Goal: Transaction & Acquisition: Purchase product/service

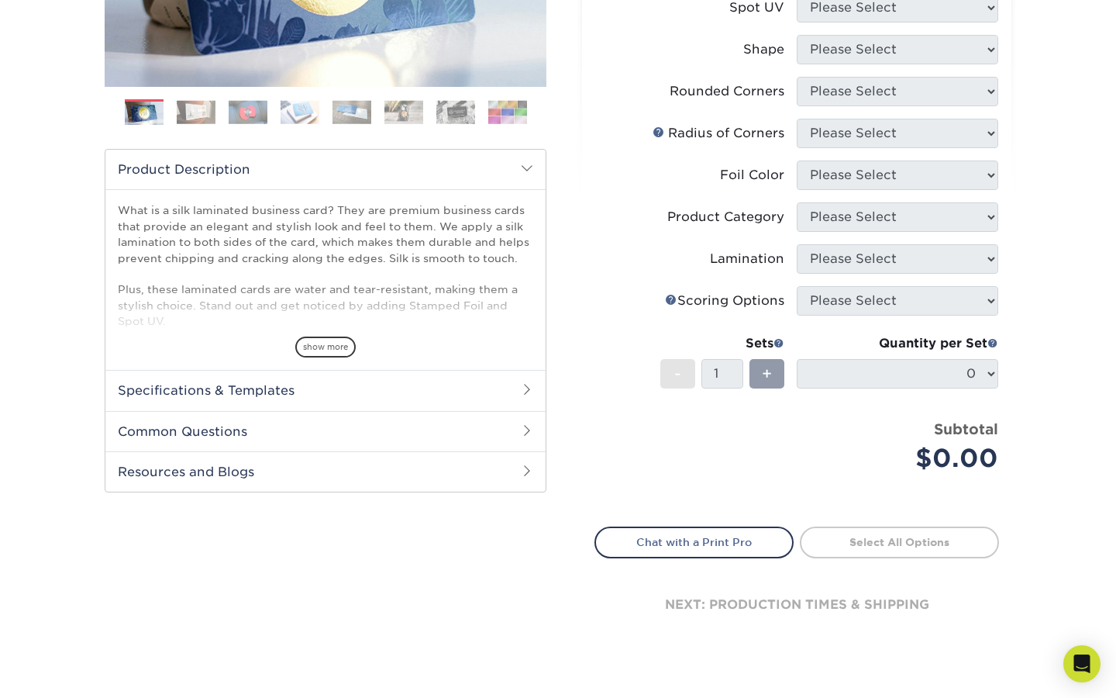
scroll to position [350, 0]
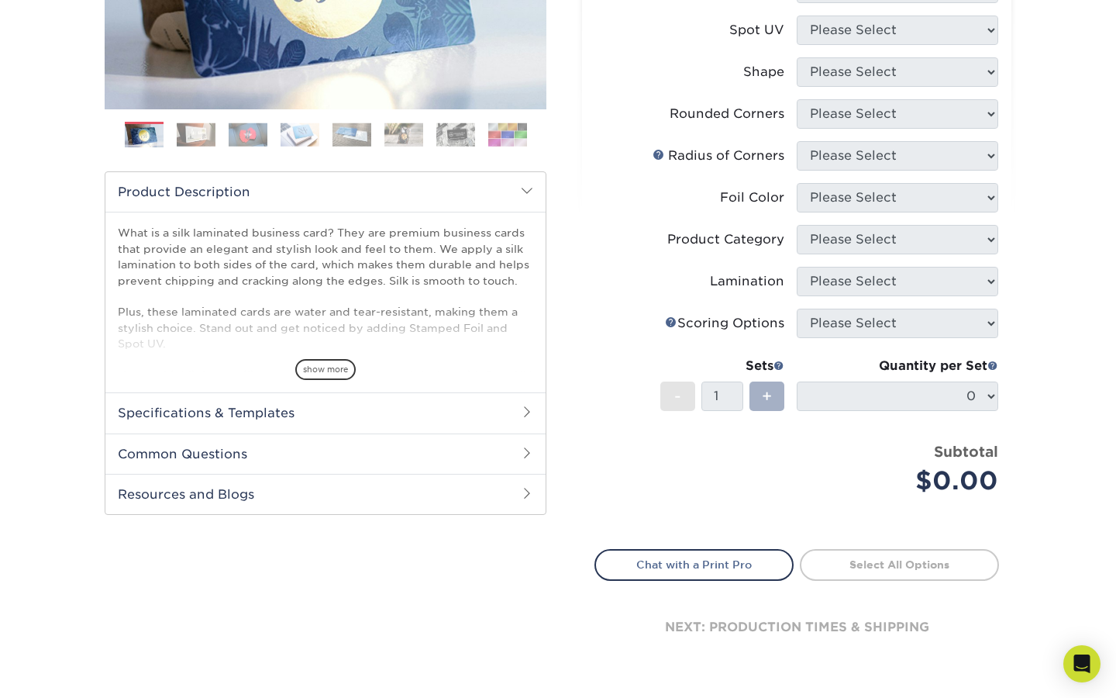
click at [781, 407] on div "+" at bounding box center [767, 395] width 35 height 29
click at [775, 400] on div "+" at bounding box center [767, 395] width 35 height 29
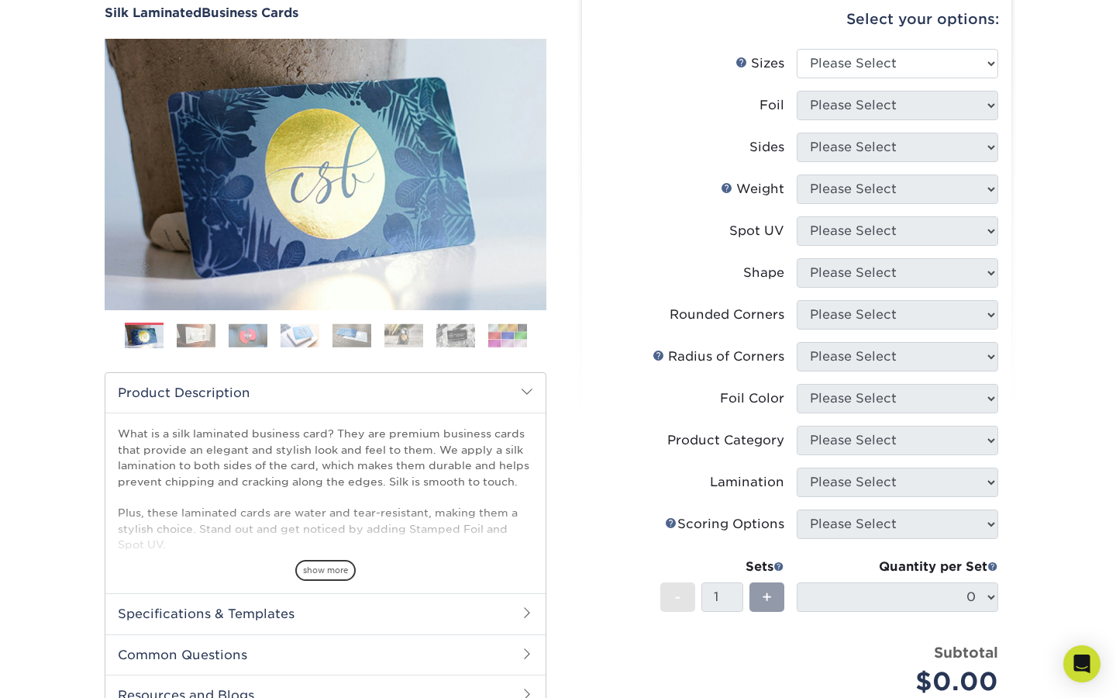
scroll to position [147, 0]
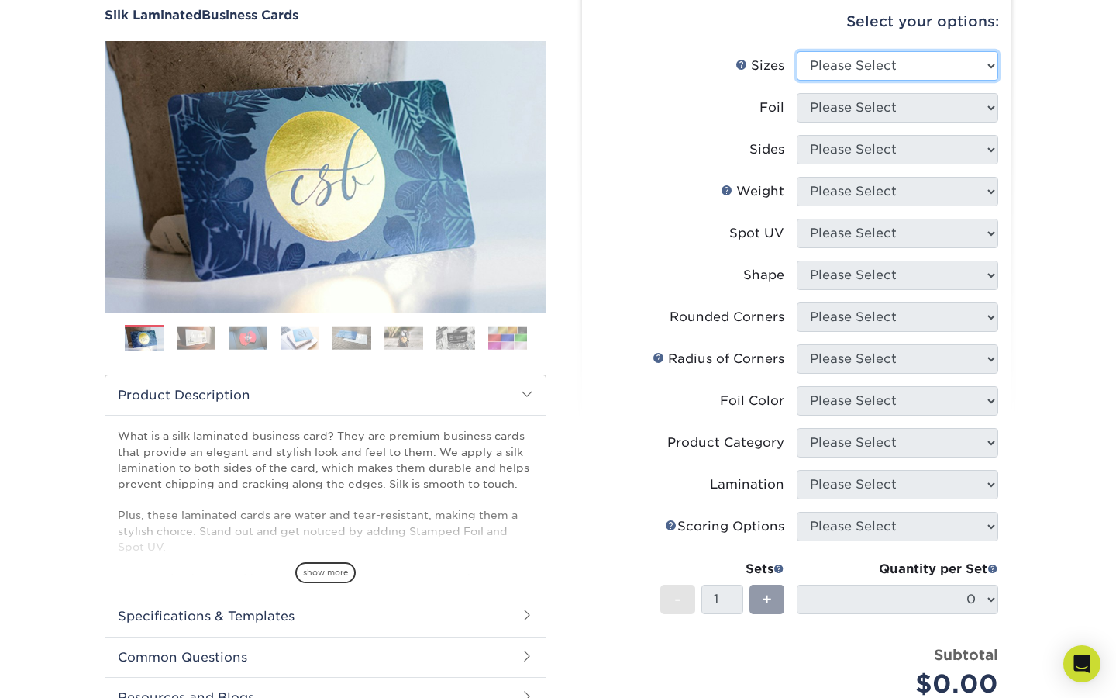
click at [917, 67] on select "Please Select 1.5" x 3.5" - Mini 1.75" x 3.5" - Mini 2" x 2" - Square 2" x 3" -…" at bounding box center [898, 65] width 202 height 29
select select "1.50x3.50"
click at [797, 51] on select "Please Select 1.5" x 3.5" - Mini 1.75" x 3.5" - Mini 2" x 2" - Square 2" x 3" -…" at bounding box center [898, 65] width 202 height 29
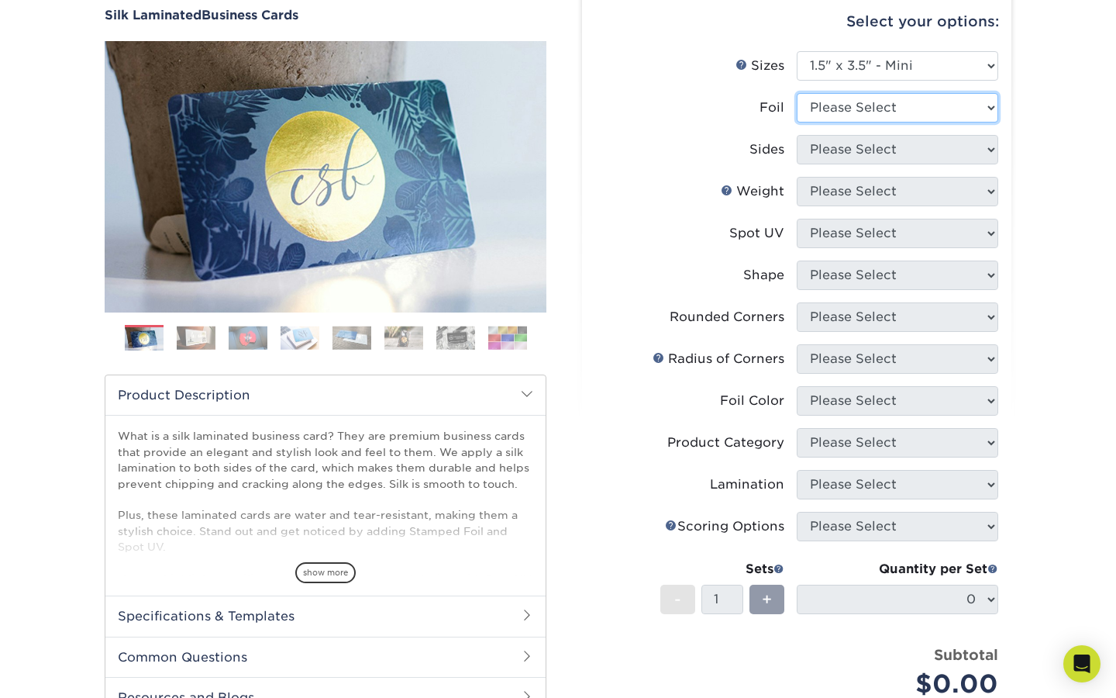
click at [972, 104] on select "Please Select Yes No" at bounding box center [898, 107] width 202 height 29
select select "1"
click at [797, 93] on select "Please Select Yes No" at bounding box center [898, 107] width 202 height 29
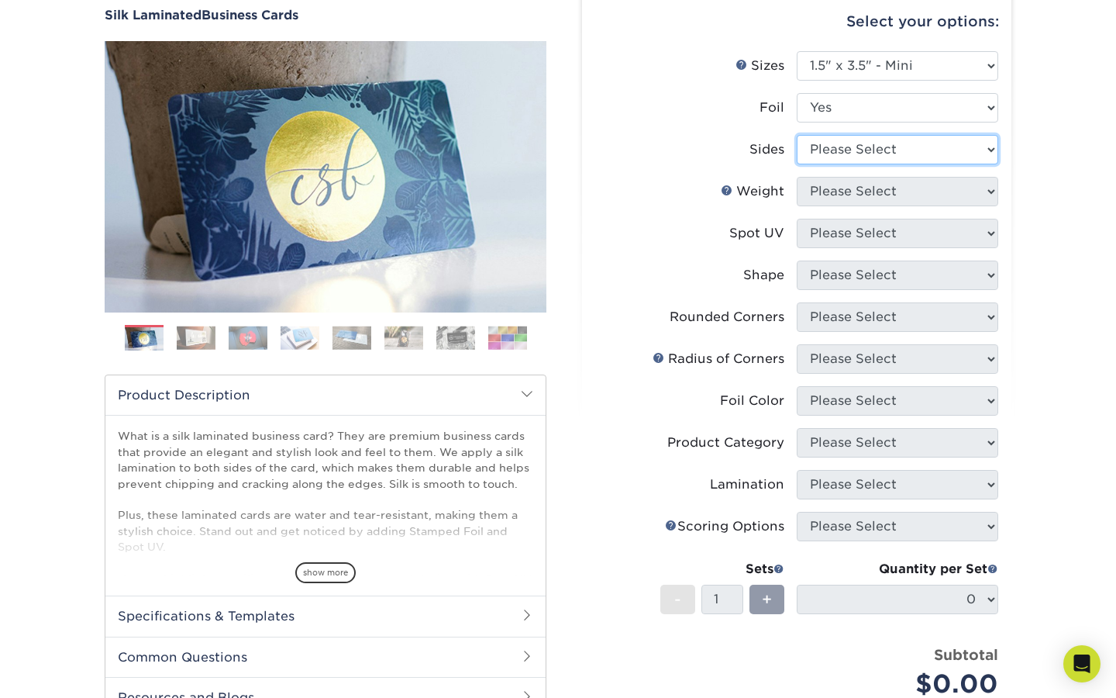
click at [973, 150] on select "Please Select Print Both Sides - Foil Both Sides Print Both Sides - Foil Front …" at bounding box center [898, 149] width 202 height 29
select select "34527644-b4fd-4ffb-9092-1318eefcd9d9"
click at [797, 135] on select "Please Select Print Both Sides - Foil Both Sides Print Both Sides - Foil Front …" at bounding box center [898, 149] width 202 height 29
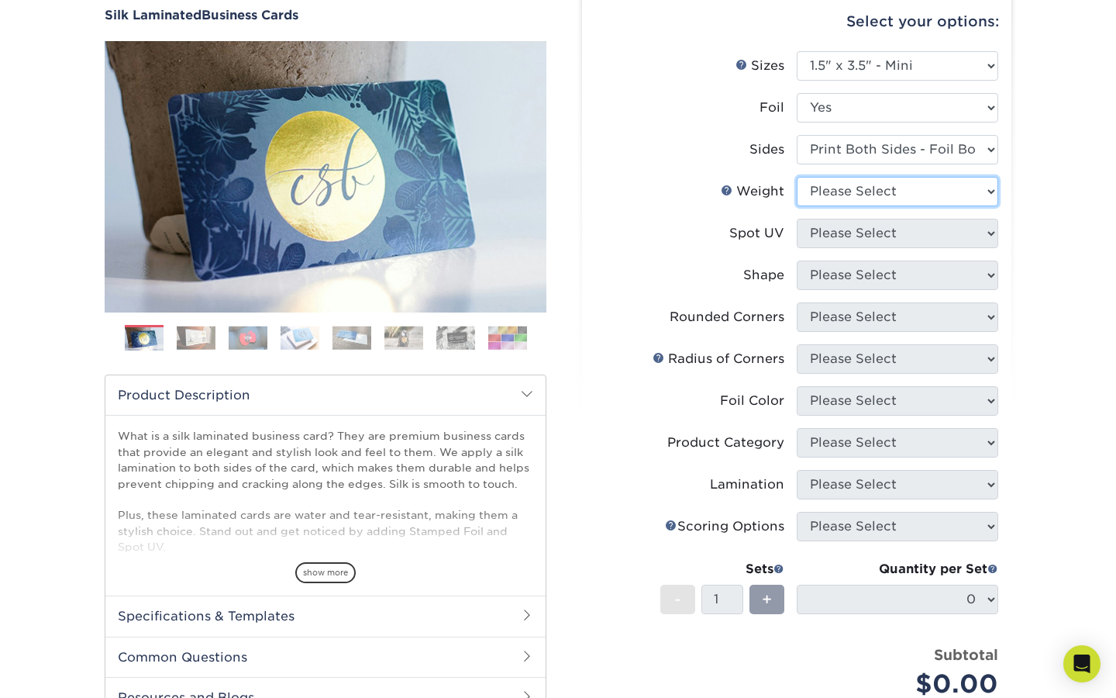
click at [944, 195] on select "Please Select 16PT" at bounding box center [898, 191] width 202 height 29
select select "16PT"
click at [797, 177] on select "Please Select 16PT" at bounding box center [898, 191] width 202 height 29
click at [920, 238] on select "Please Select No Spot UV Front and Back (Both Sides) Front Only Back Only" at bounding box center [898, 233] width 202 height 29
select select "0"
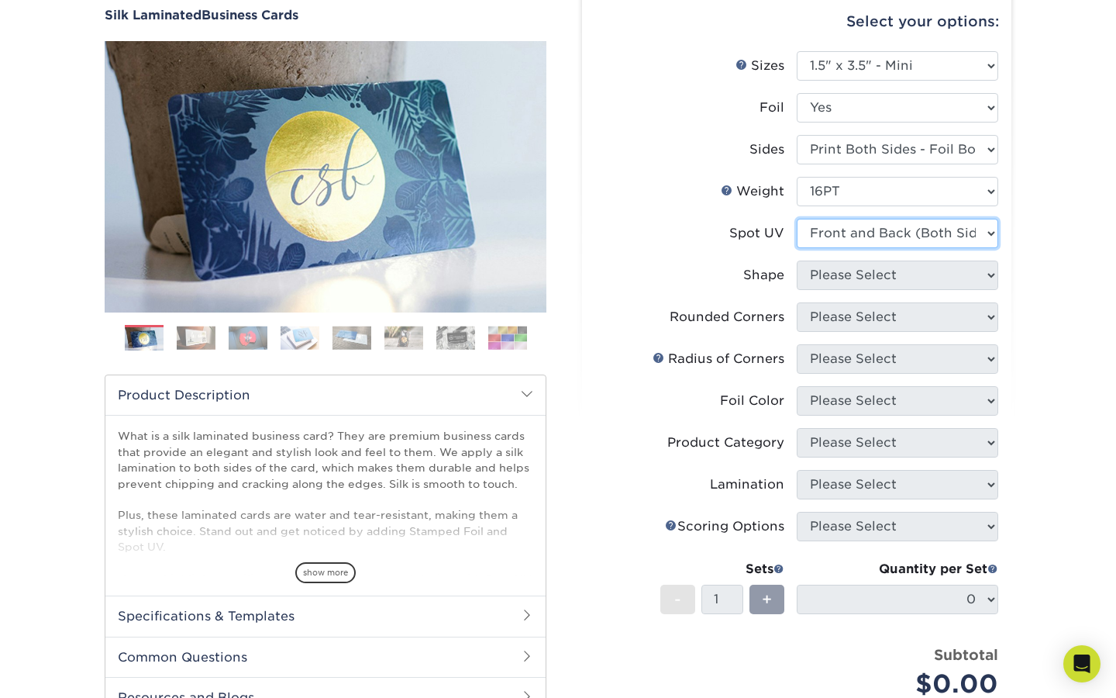
click at [797, 219] on select "Please Select No Spot UV Front and Back (Both Sides) Front Only Back Only" at bounding box center [898, 233] width 202 height 29
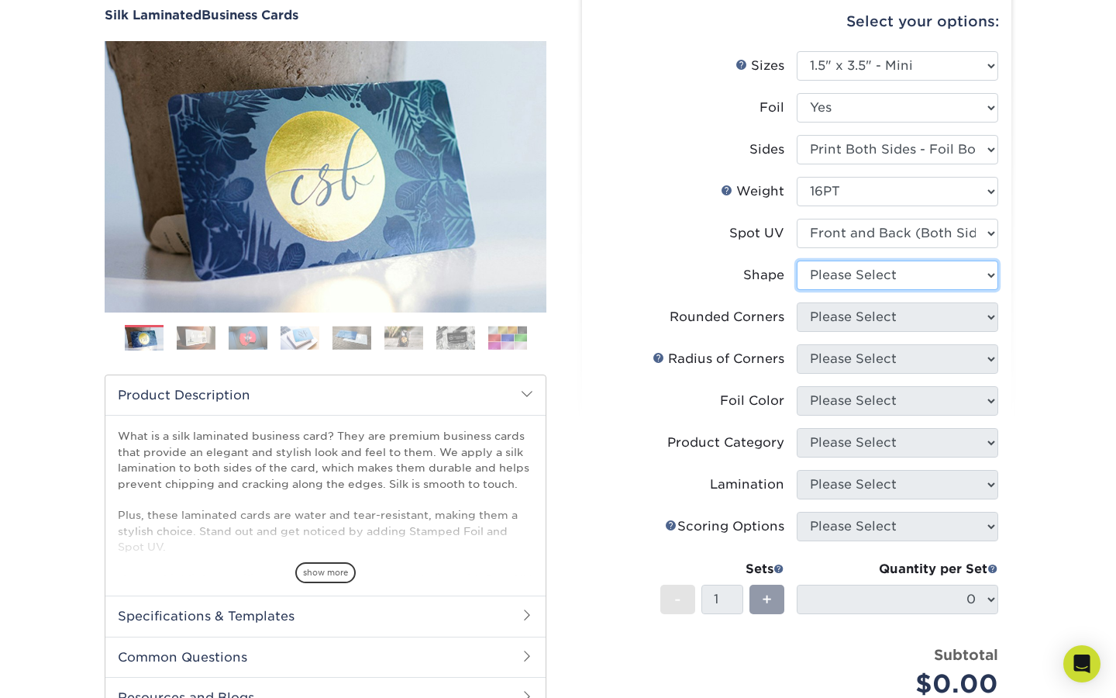
click at [892, 278] on select "Please Select Standard" at bounding box center [898, 274] width 202 height 29
select select "standard"
click at [797, 260] on select "Please Select Standard" at bounding box center [898, 274] width 202 height 29
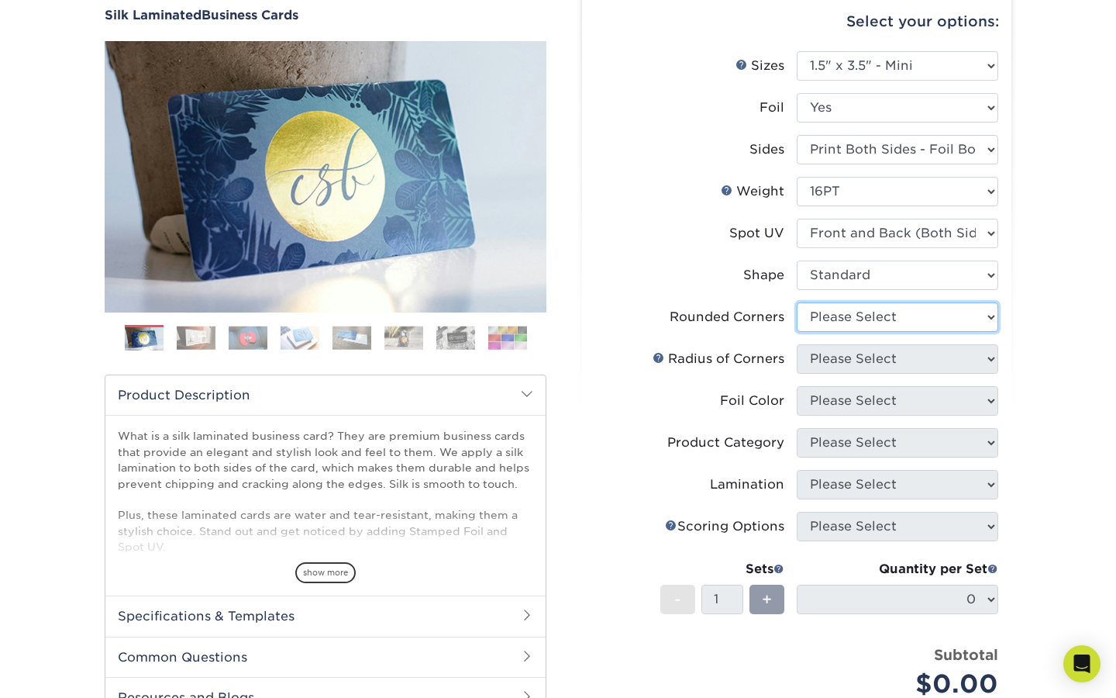
click at [867, 315] on select "Please Select Yes - Round 2 Corners Yes - Round 4 Corners No" at bounding box center [898, 316] width 202 height 29
select select "7672df9e-0e0a-464d-8e1f-920c575e4da3"
click at [797, 302] on select "Please Select Yes - Round 2 Corners Yes - Round 4 Corners No" at bounding box center [898, 316] width 202 height 29
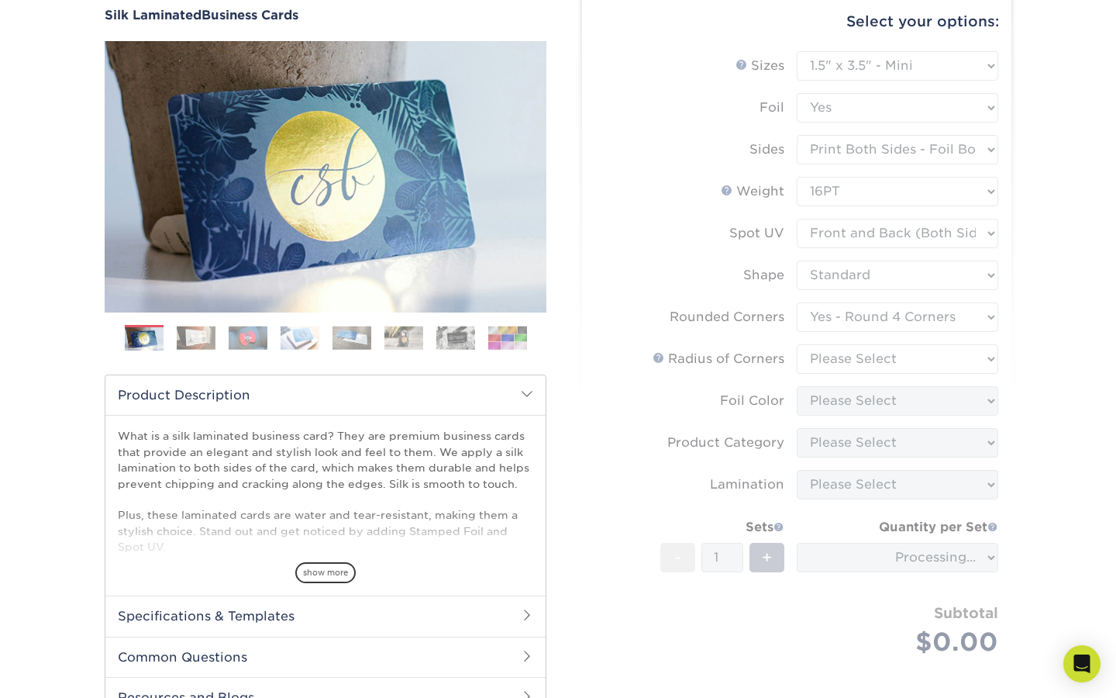
click at [844, 359] on form "Sizes Help Sizes Please Select 1.5" x 3.5" - Mini 1.75" x 3.5" - Mini 2" x 2" -…" at bounding box center [797, 371] width 405 height 641
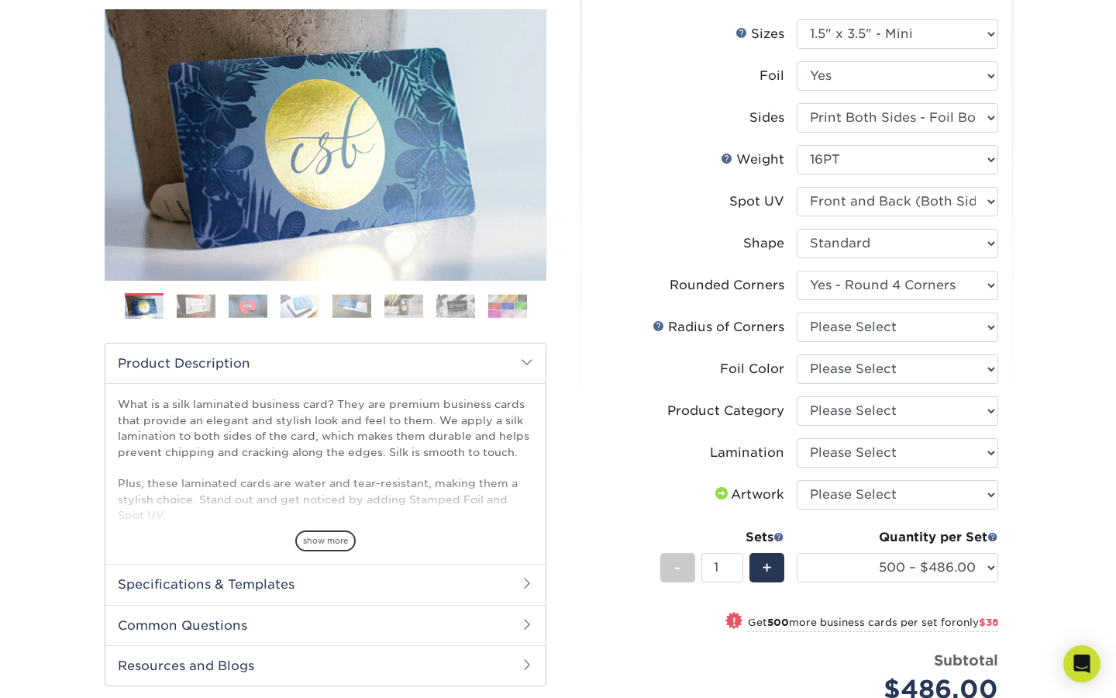
scroll to position [174, 0]
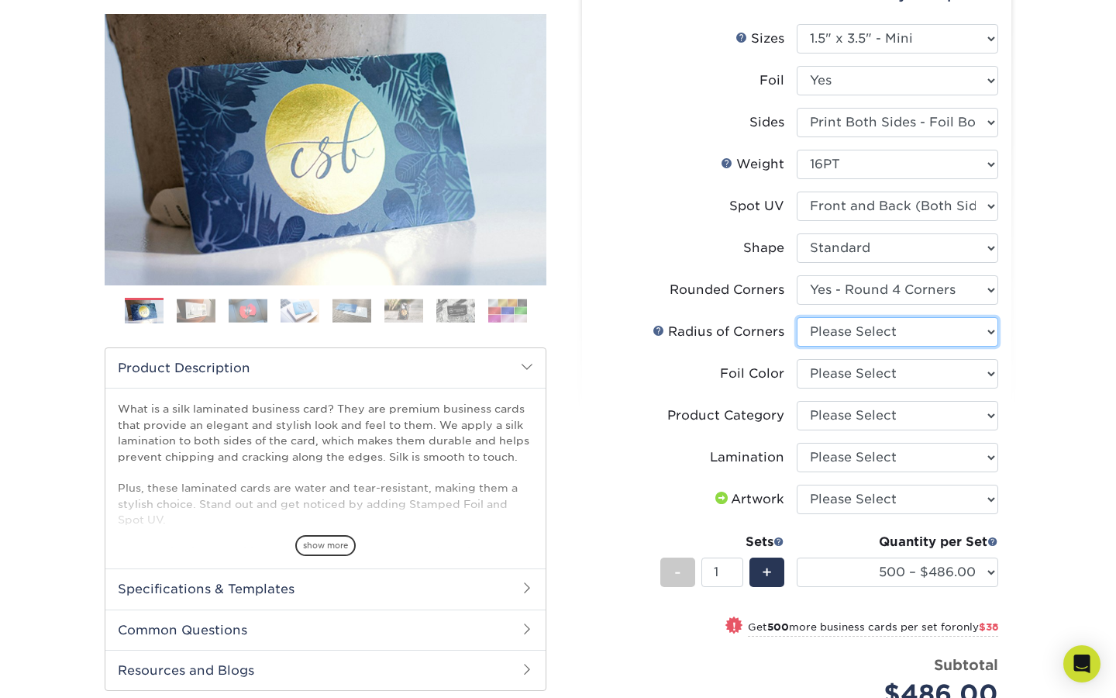
click at [872, 323] on select "Please Select Rounded 1/8" Rounded 1/4"" at bounding box center [898, 331] width 202 height 29
select select "589680c7-ee9a-431b-9d12-d7aeb1386a97"
click at [797, 317] on select "Please Select Rounded 1/8" Rounded 1/4"" at bounding box center [898, 331] width 202 height 29
click at [855, 377] on select "Please Select Silver Foil Black Foil Blue Foil Copper Foil Gold Foil Red Foil R…" at bounding box center [898, 373] width 202 height 29
select select "f6b57705-51a7-4c3f-af19-88f31284f15c"
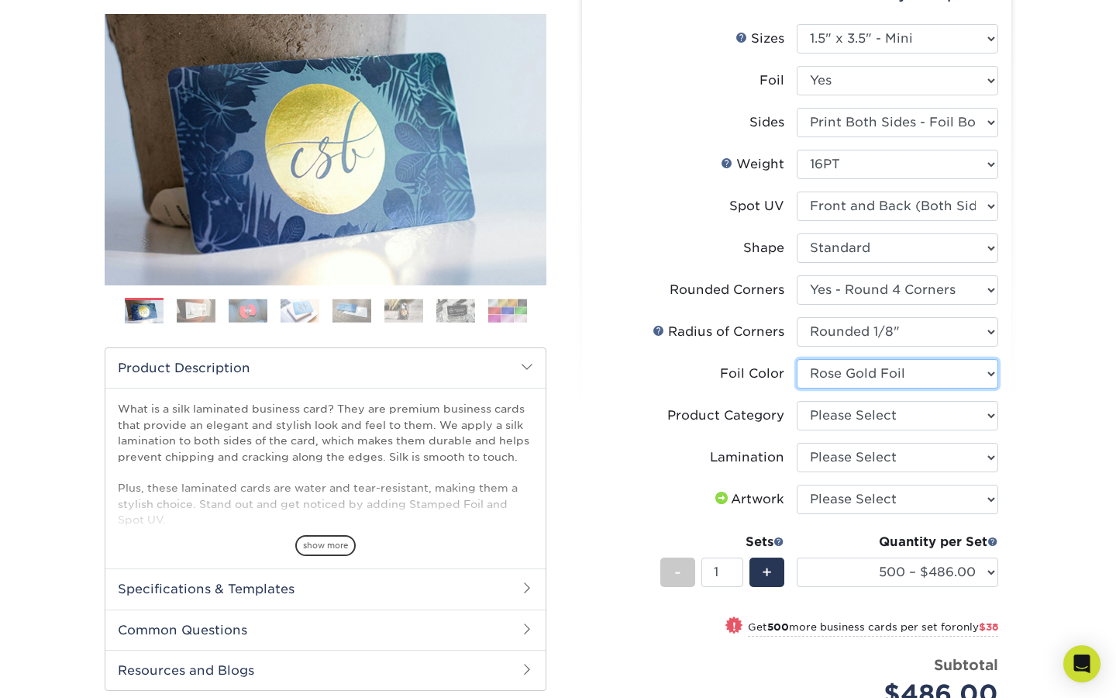
click at [797, 359] on select "Please Select Silver Foil Black Foil Blue Foil Copper Foil Gold Foil Red Foil R…" at bounding box center [898, 373] width 202 height 29
click at [896, 419] on select "Please Select Business Cards" at bounding box center [898, 415] width 202 height 29
click at [797, 401] on select "Please Select Business Cards" at bounding box center [898, 415] width 202 height 29
click at [879, 416] on select "Please Select Business Cards" at bounding box center [898, 415] width 202 height 29
select select "3b5148f1-0588-4f88-a218-97bcfdce65c1"
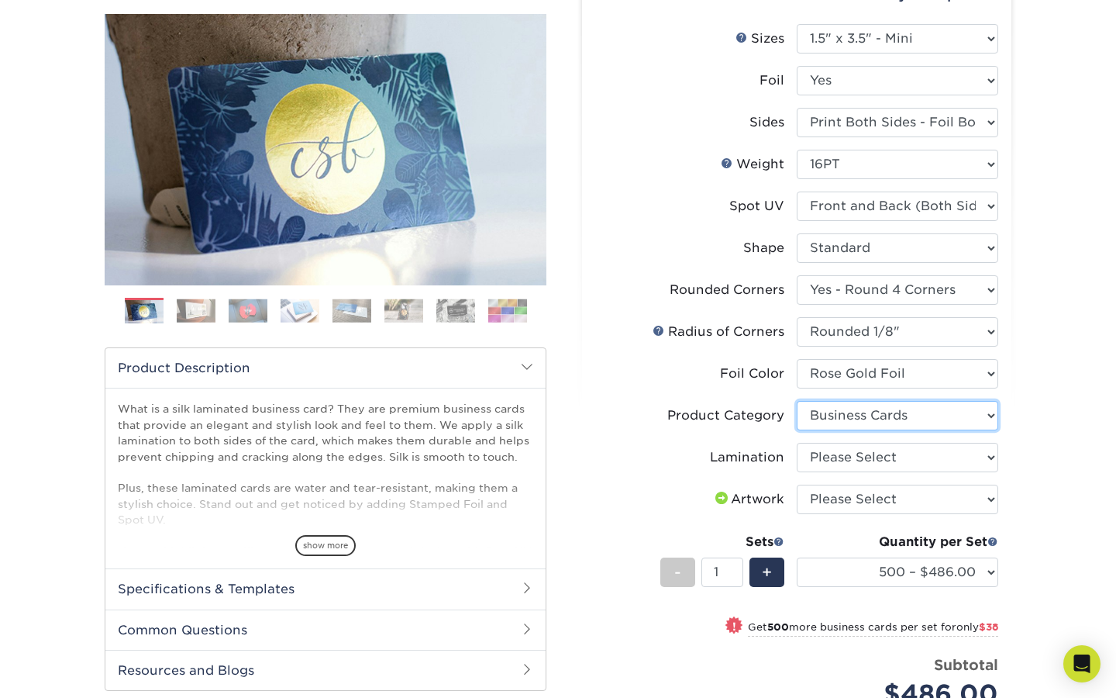
click at [797, 401] on select "Please Select Business Cards" at bounding box center [898, 415] width 202 height 29
click at [881, 454] on select "Please Select Silk" at bounding box center [898, 457] width 202 height 29
select select "ccacb42f-45f7-42d3-bbd3-7c8421cf37f0"
click at [797, 443] on select "Please Select Silk" at bounding box center [898, 457] width 202 height 29
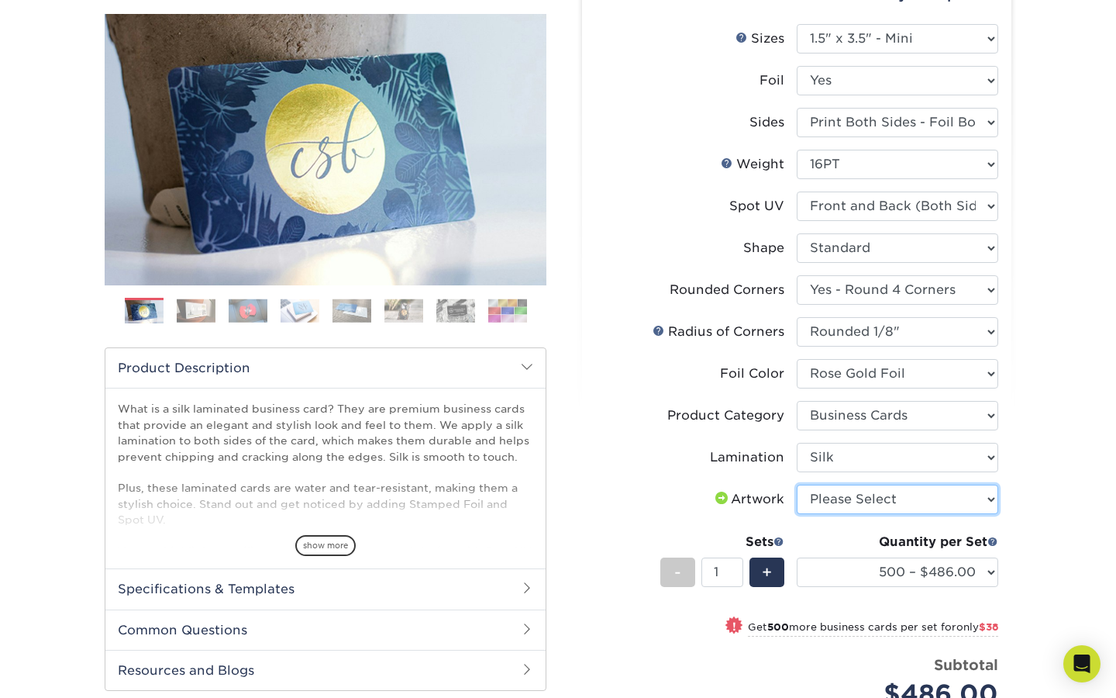
click at [892, 507] on select "Please Select I will upload files I need a design - $100" at bounding box center [898, 499] width 202 height 29
select select "design"
click at [797, 485] on select "Please Select I will upload files I need a design - $100" at bounding box center [898, 499] width 202 height 29
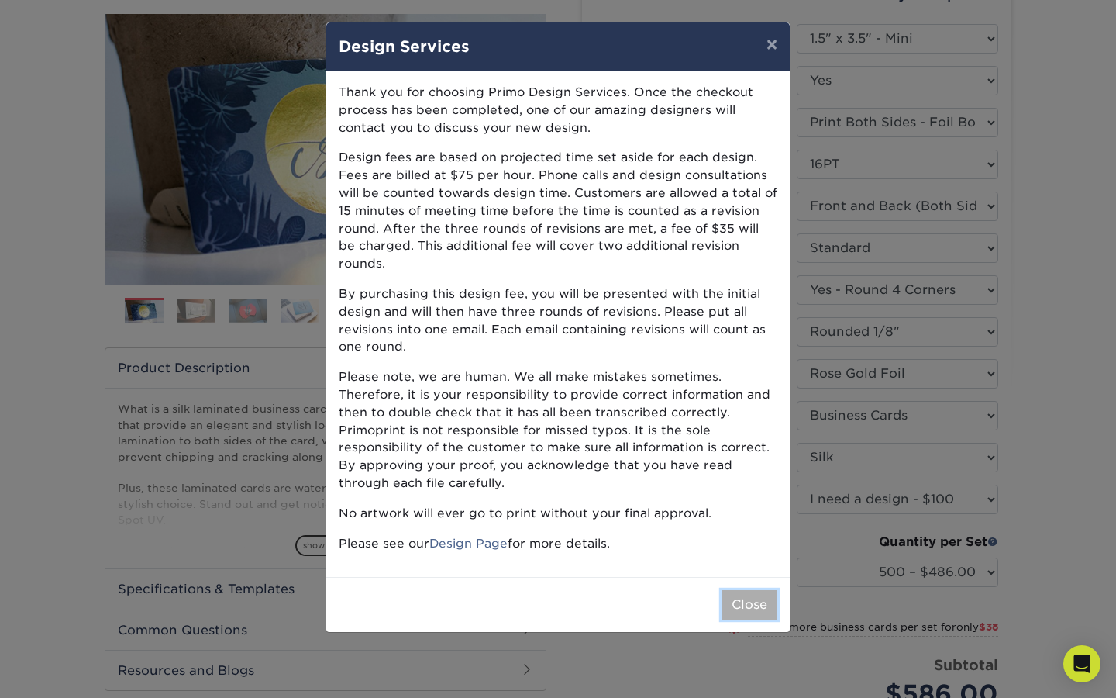
click at [736, 590] on button "Close" at bounding box center [750, 604] width 56 height 29
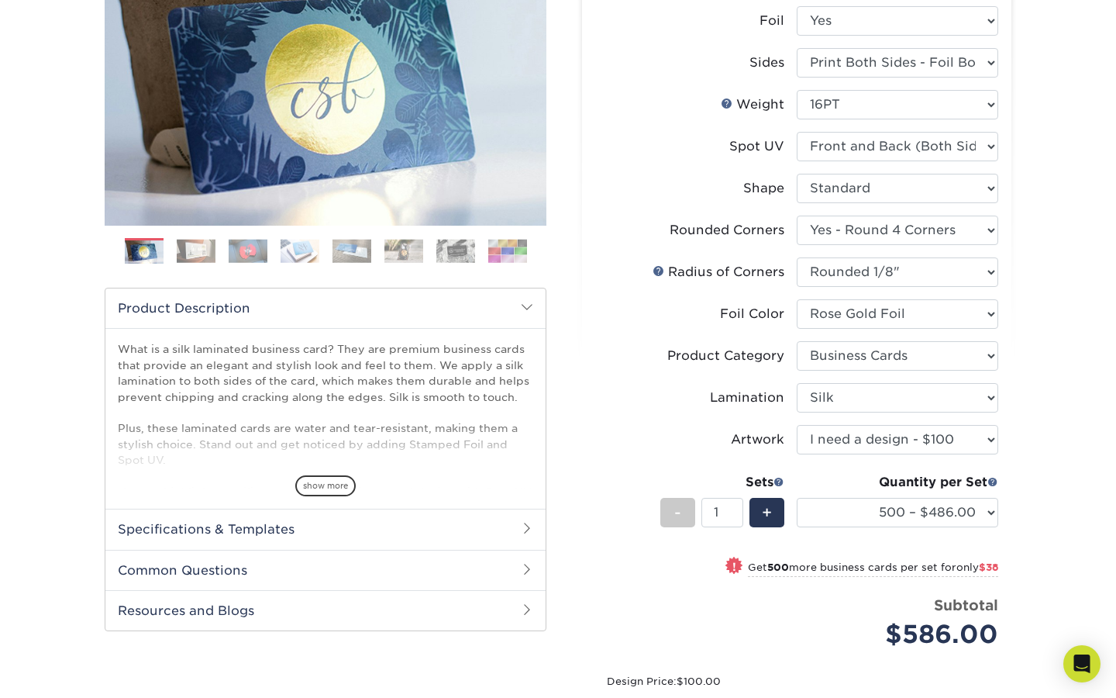
scroll to position [253, 0]
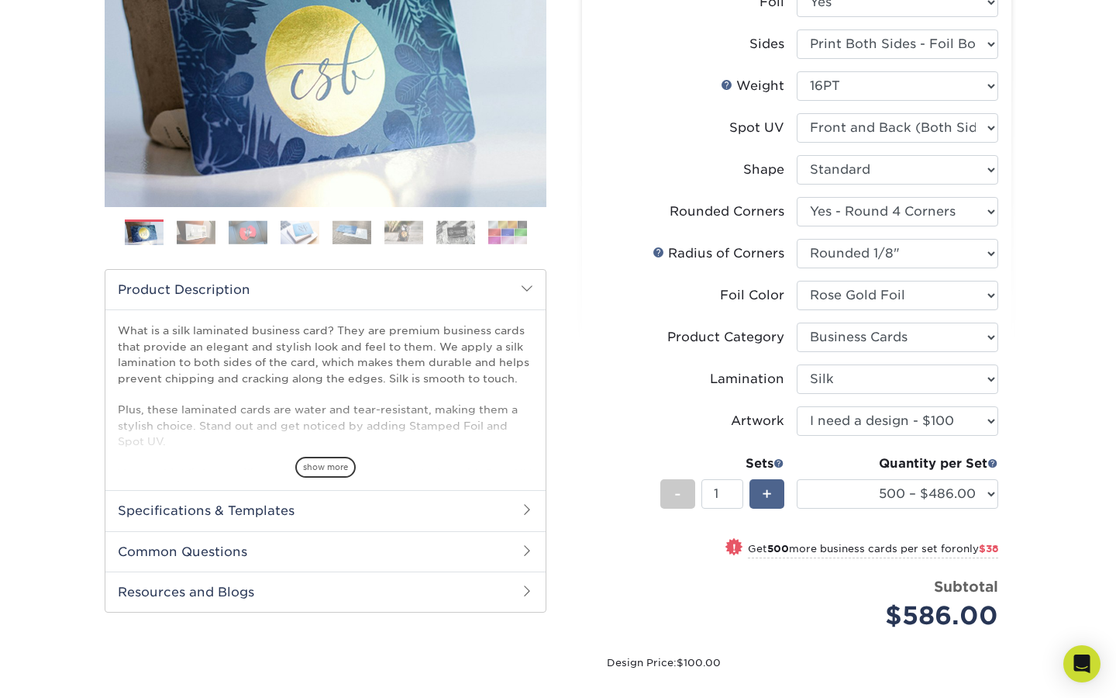
click at [776, 506] on div "+" at bounding box center [767, 493] width 35 height 29
click at [774, 498] on div "+" at bounding box center [767, 493] width 35 height 29
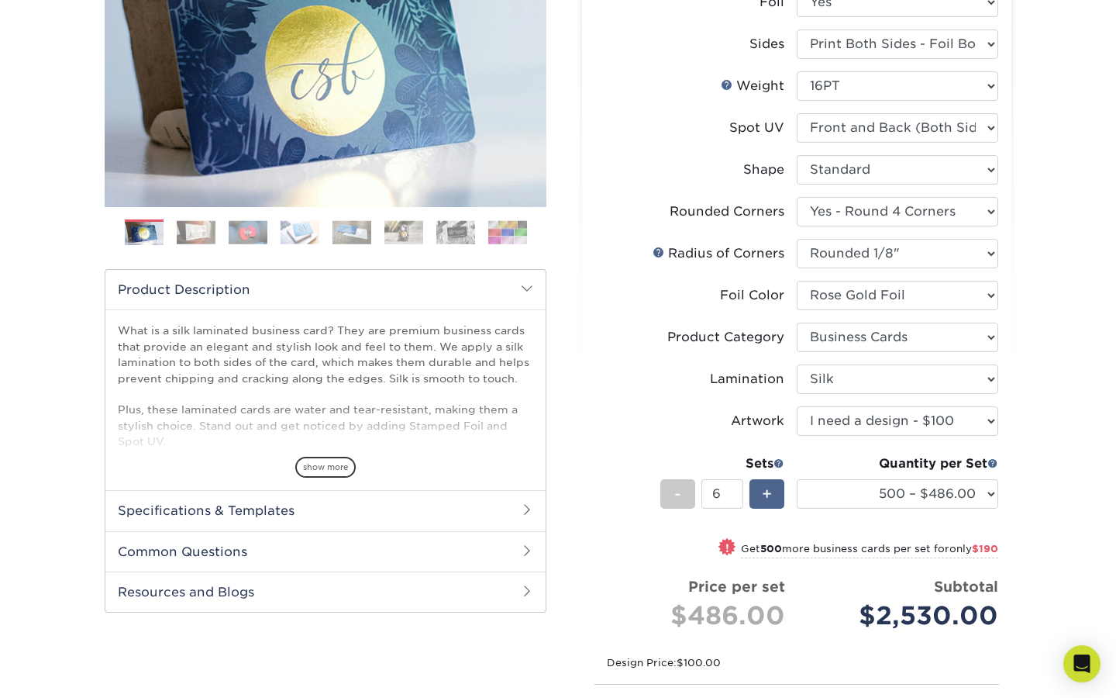
click at [774, 498] on div "+" at bounding box center [767, 493] width 35 height 29
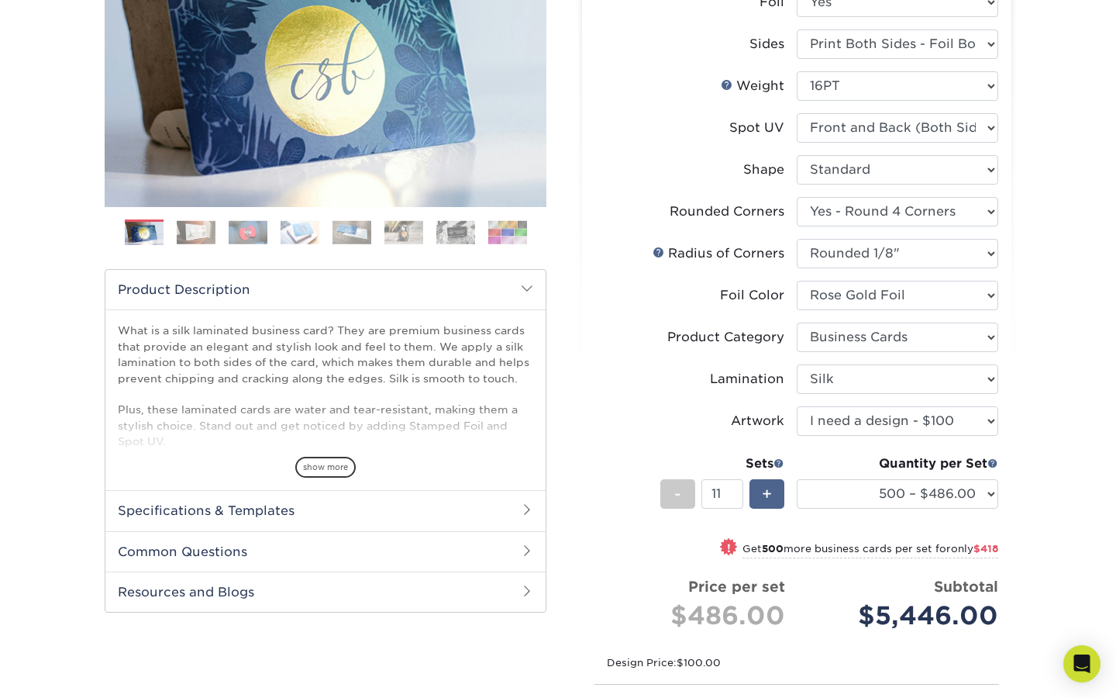
click at [774, 498] on div "+" at bounding box center [767, 493] width 35 height 29
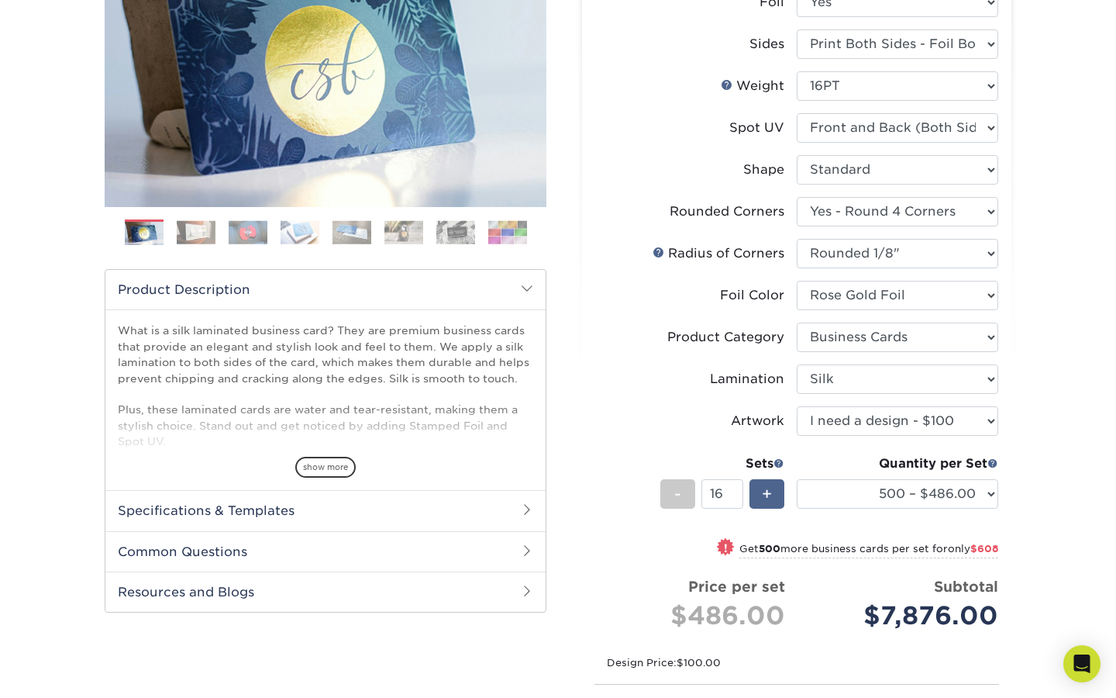
click at [774, 498] on div "+" at bounding box center [767, 493] width 35 height 29
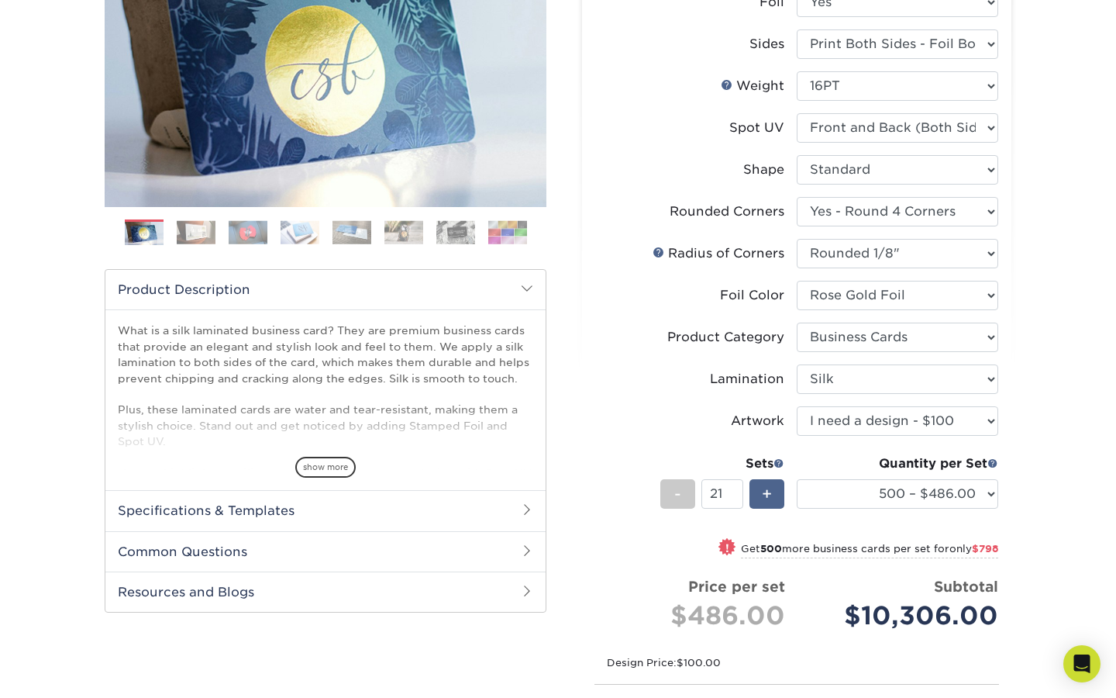
click at [774, 498] on div "+" at bounding box center [767, 493] width 35 height 29
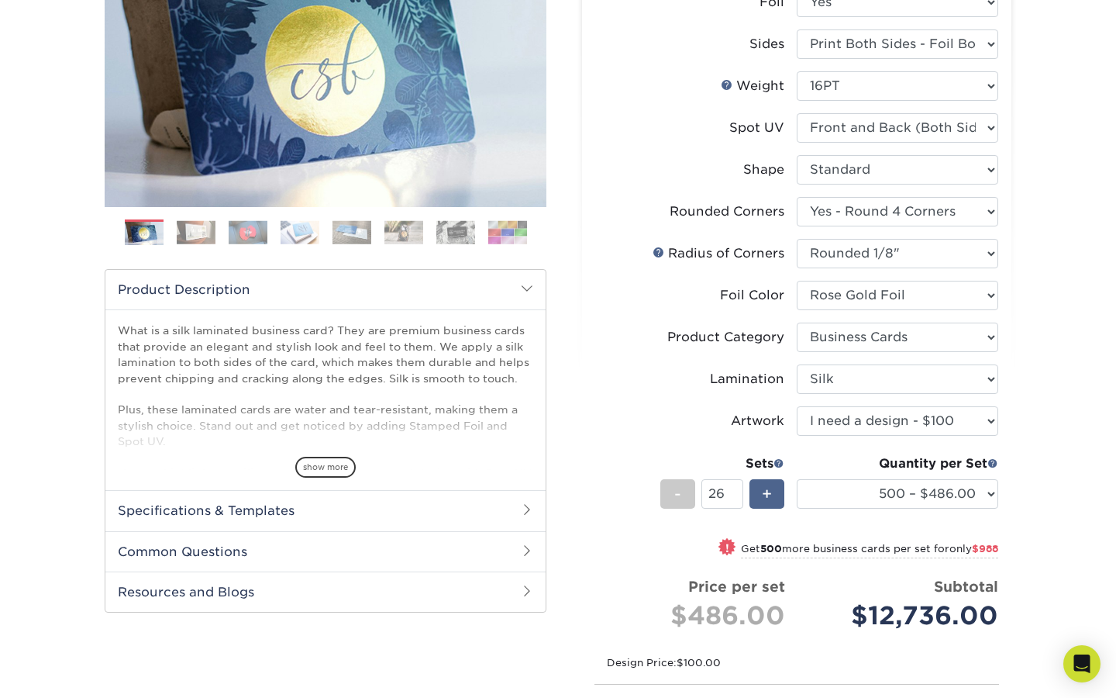
click at [774, 498] on div "+" at bounding box center [767, 493] width 35 height 29
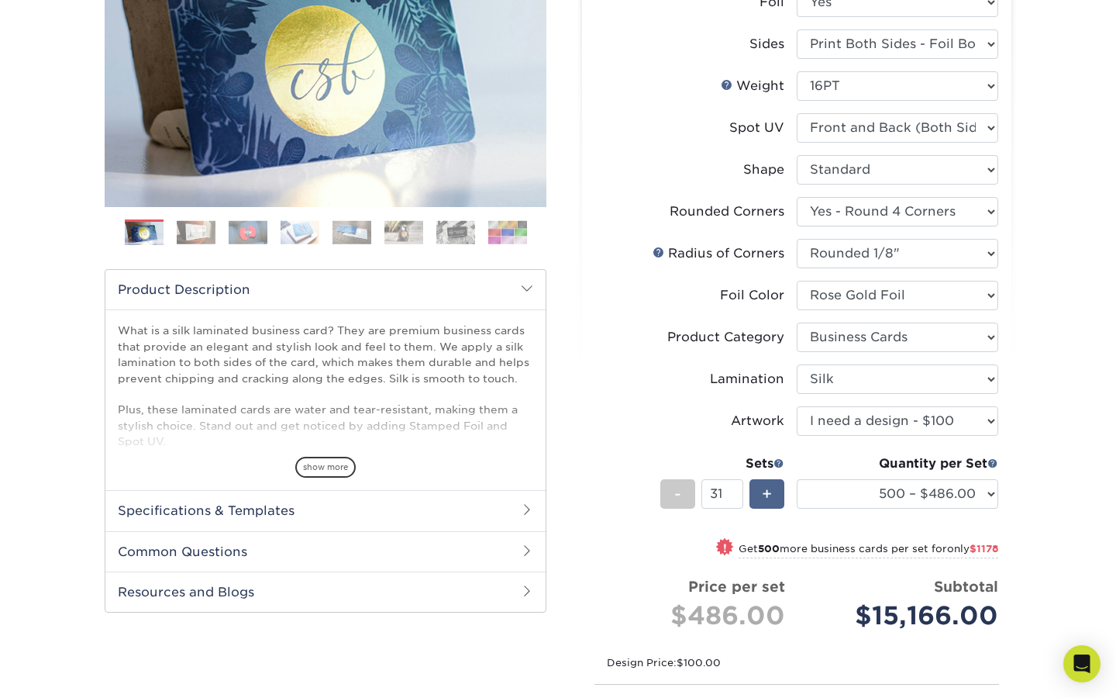
click at [774, 498] on div "+" at bounding box center [767, 493] width 35 height 29
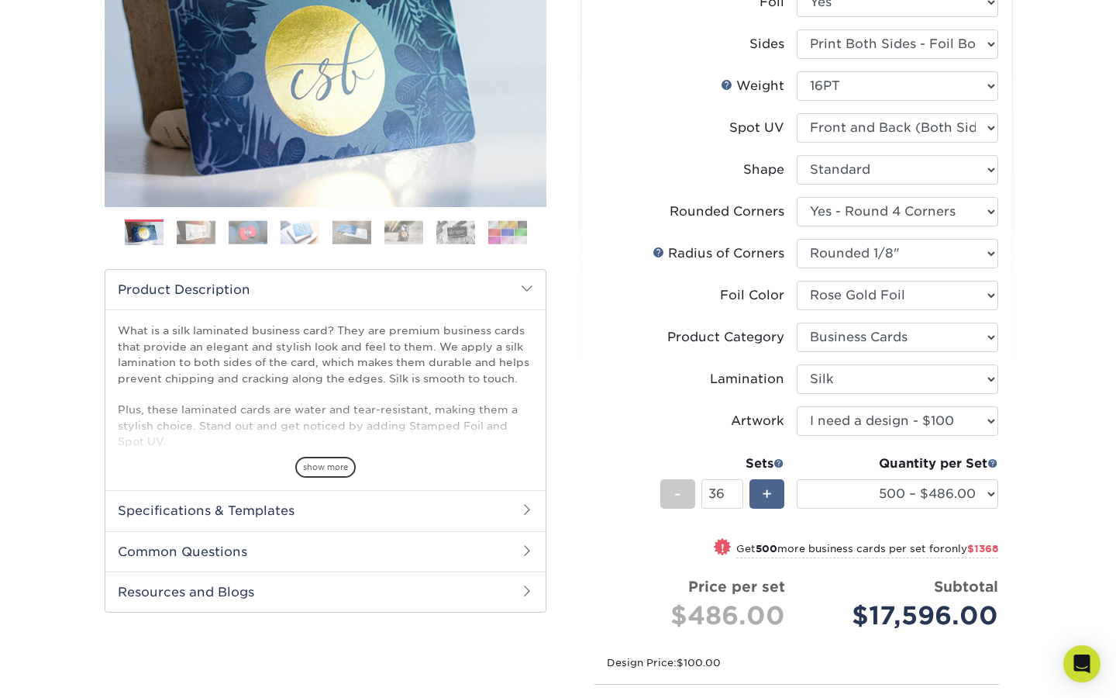
click at [774, 498] on div "+" at bounding box center [767, 493] width 35 height 29
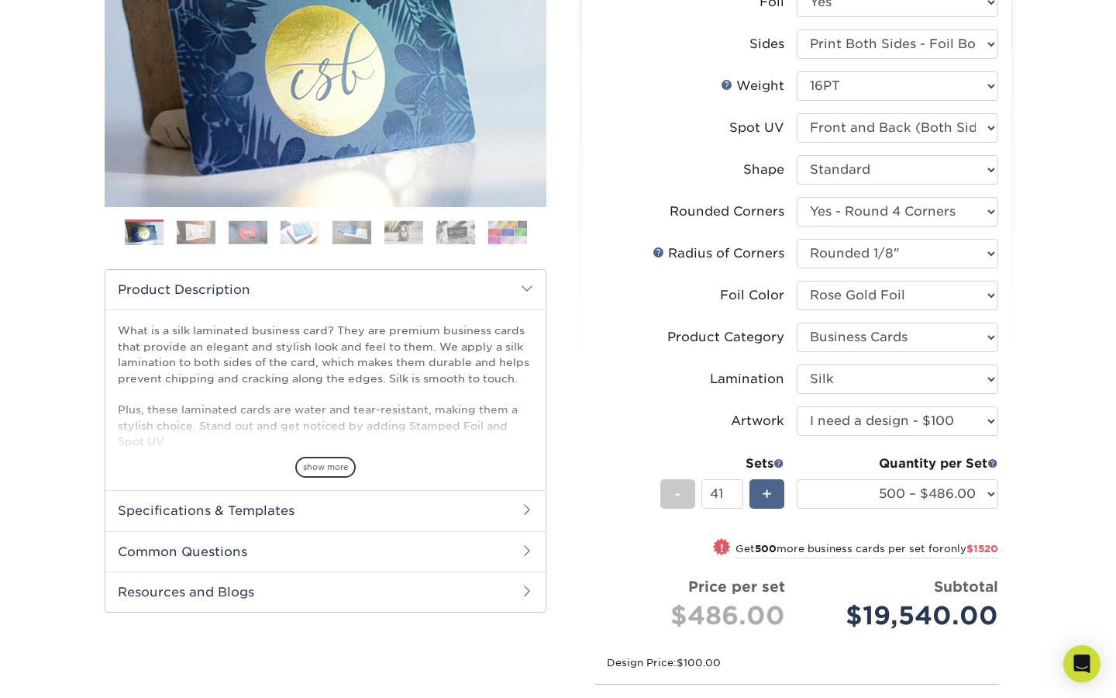
click at [774, 498] on div "+" at bounding box center [767, 493] width 35 height 29
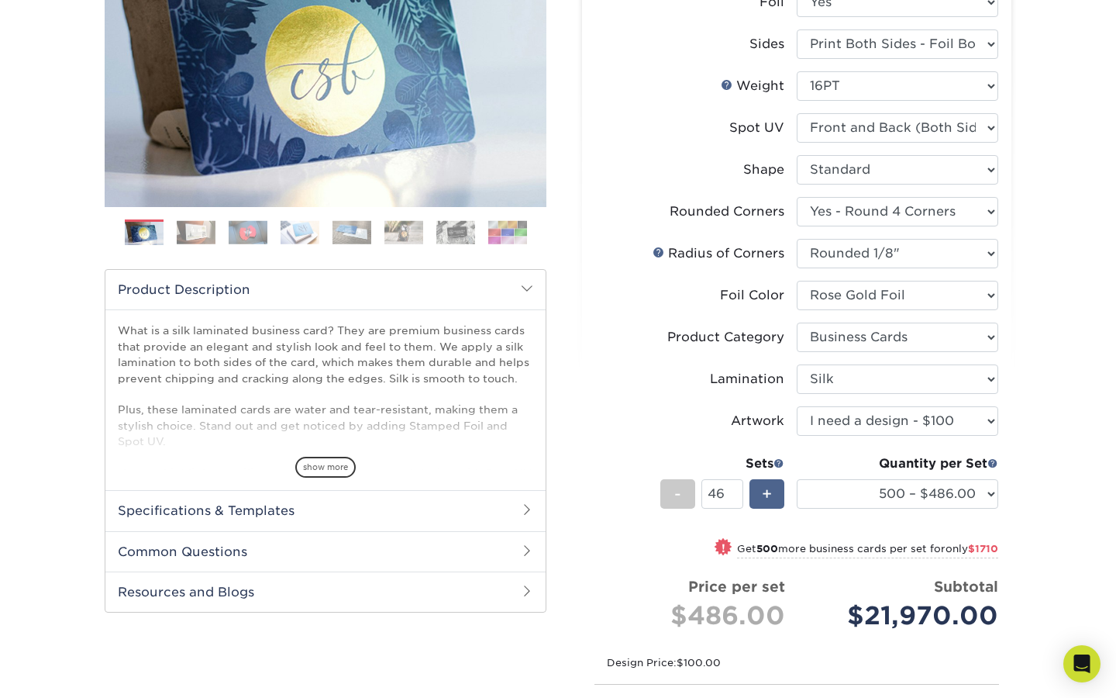
click at [774, 498] on div "+" at bounding box center [767, 493] width 35 height 29
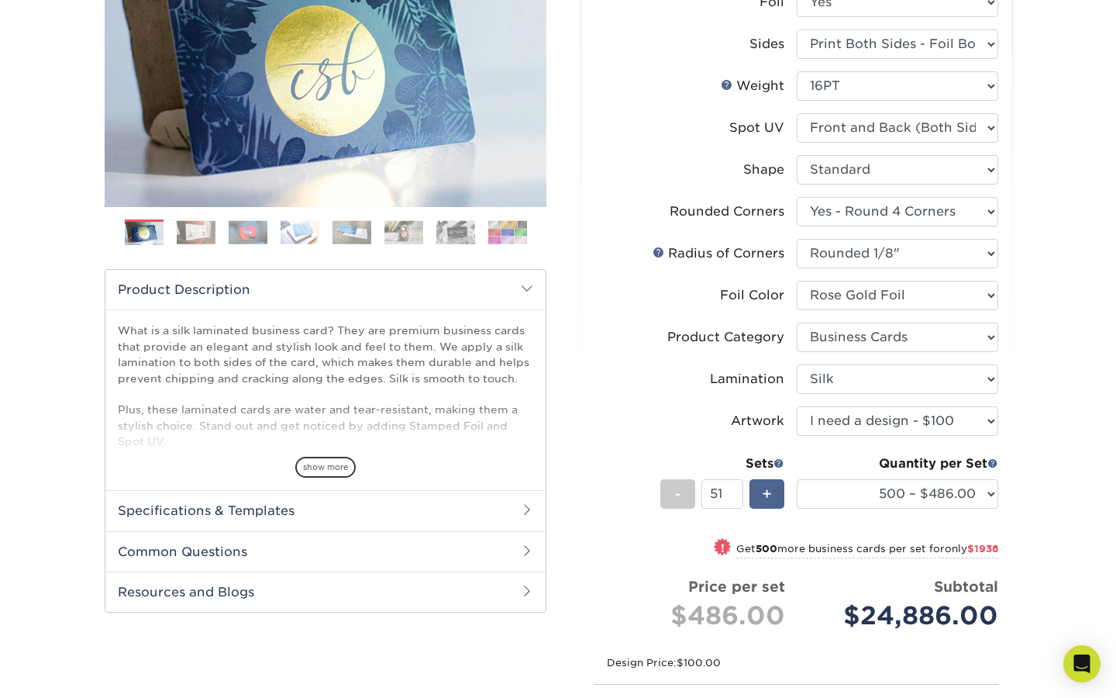
click at [774, 498] on div "+" at bounding box center [767, 493] width 35 height 29
click at [774, 500] on div "+" at bounding box center [767, 493] width 35 height 29
click at [738, 487] on input "53" at bounding box center [722, 493] width 41 height 29
click at [738, 491] on input "53" at bounding box center [722, 493] width 41 height 29
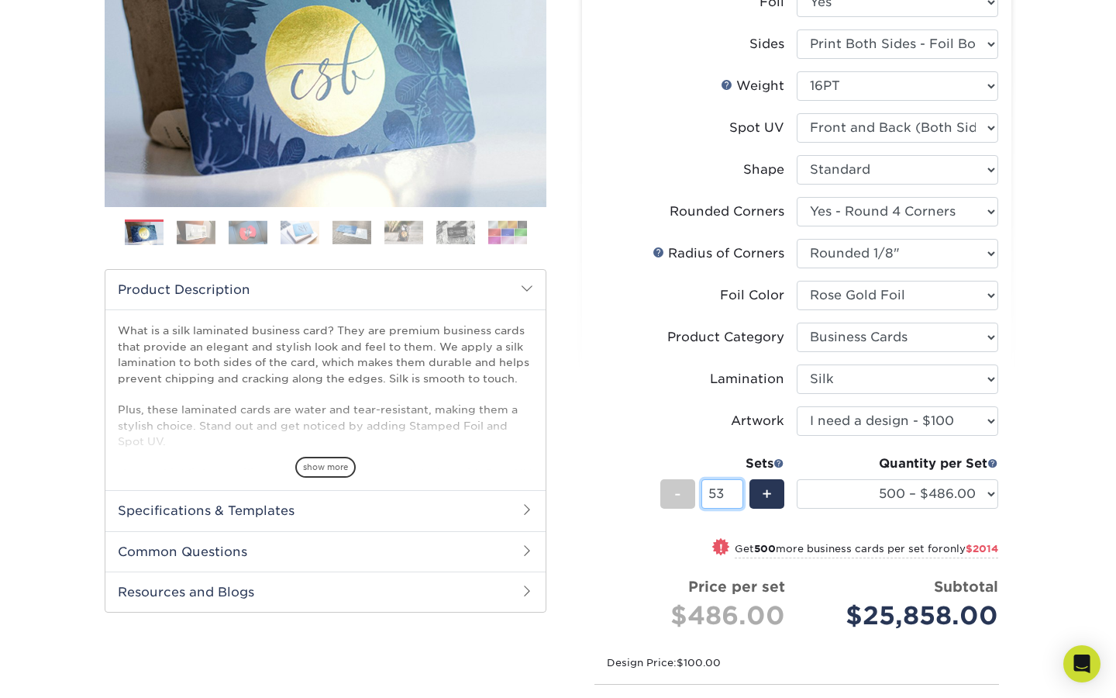
click at [738, 491] on input "53" at bounding box center [722, 493] width 41 height 29
click at [760, 493] on div "+" at bounding box center [767, 493] width 35 height 29
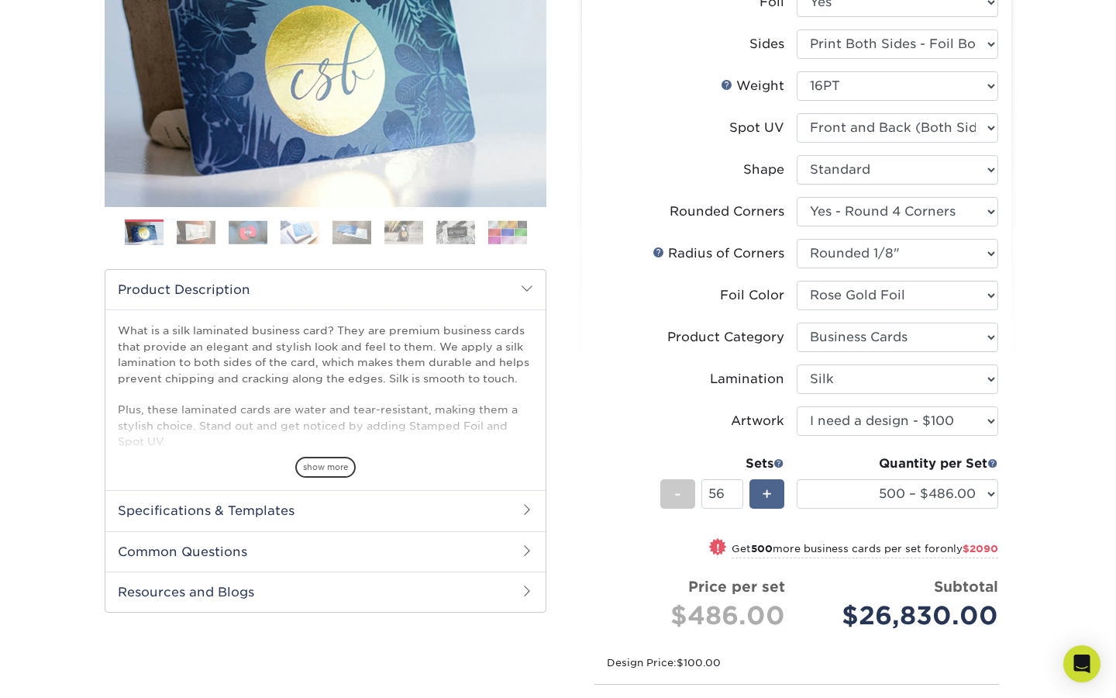
click at [760, 494] on div "+" at bounding box center [767, 493] width 35 height 29
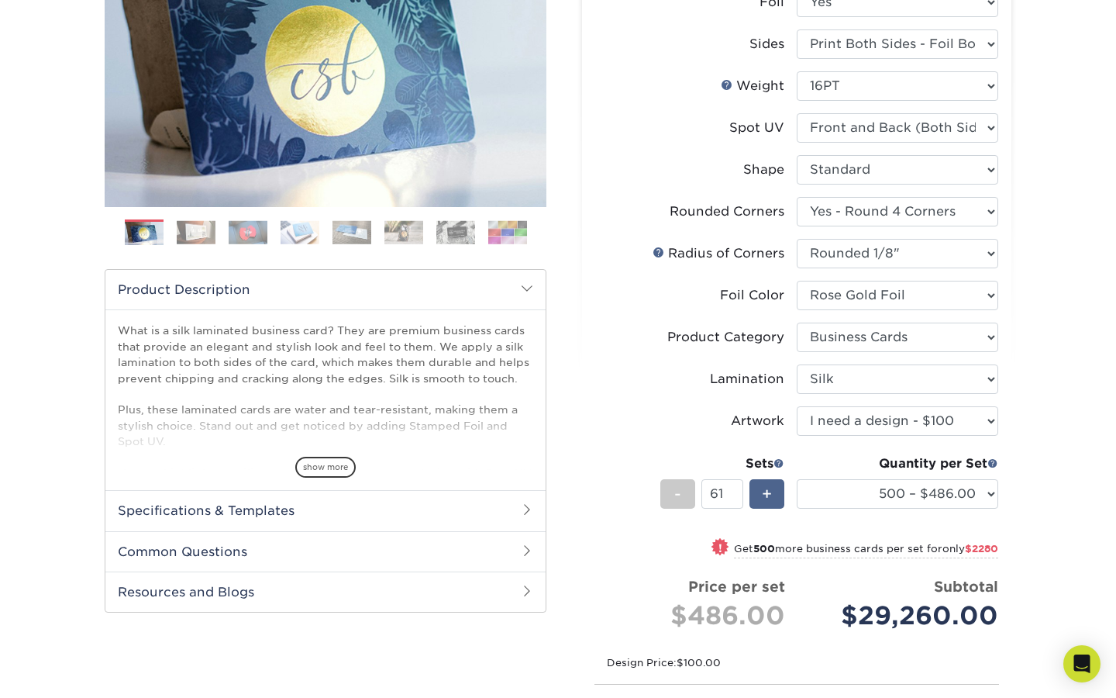
click at [760, 494] on div "+" at bounding box center [767, 493] width 35 height 29
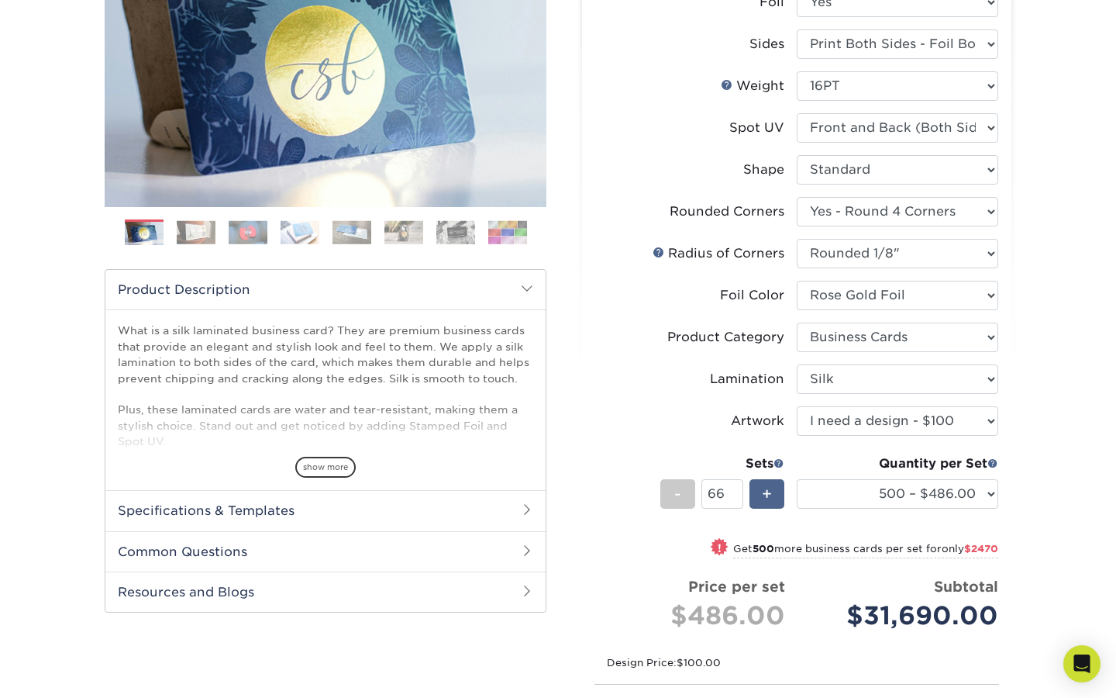
click at [760, 494] on div "+" at bounding box center [767, 493] width 35 height 29
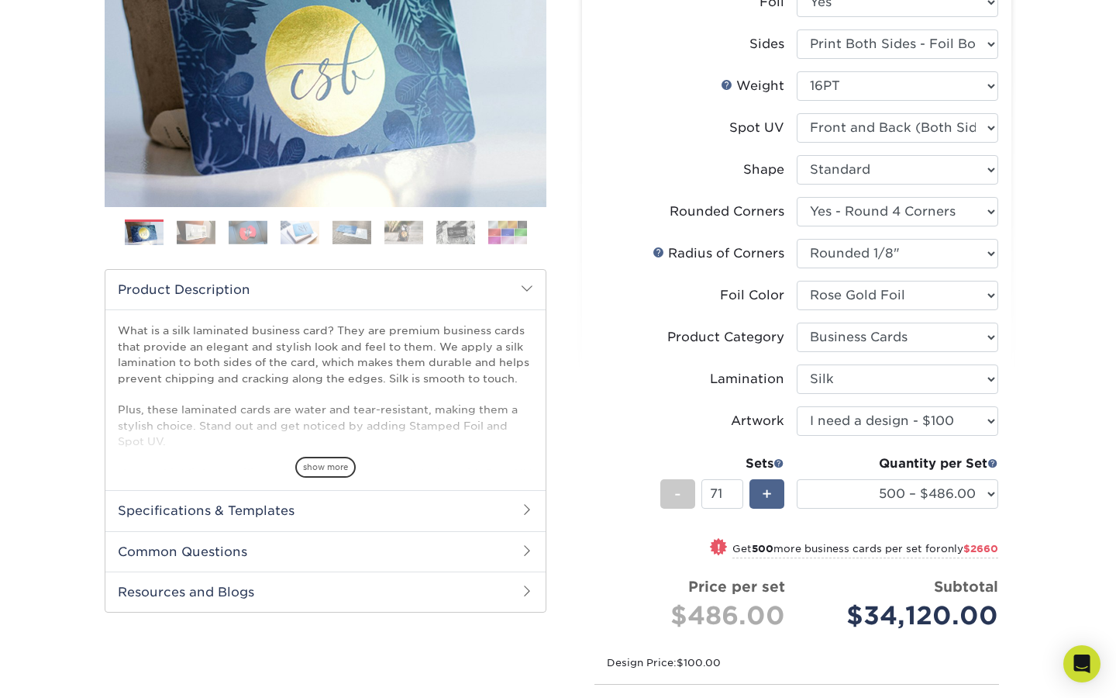
click at [760, 494] on div "+" at bounding box center [767, 493] width 35 height 29
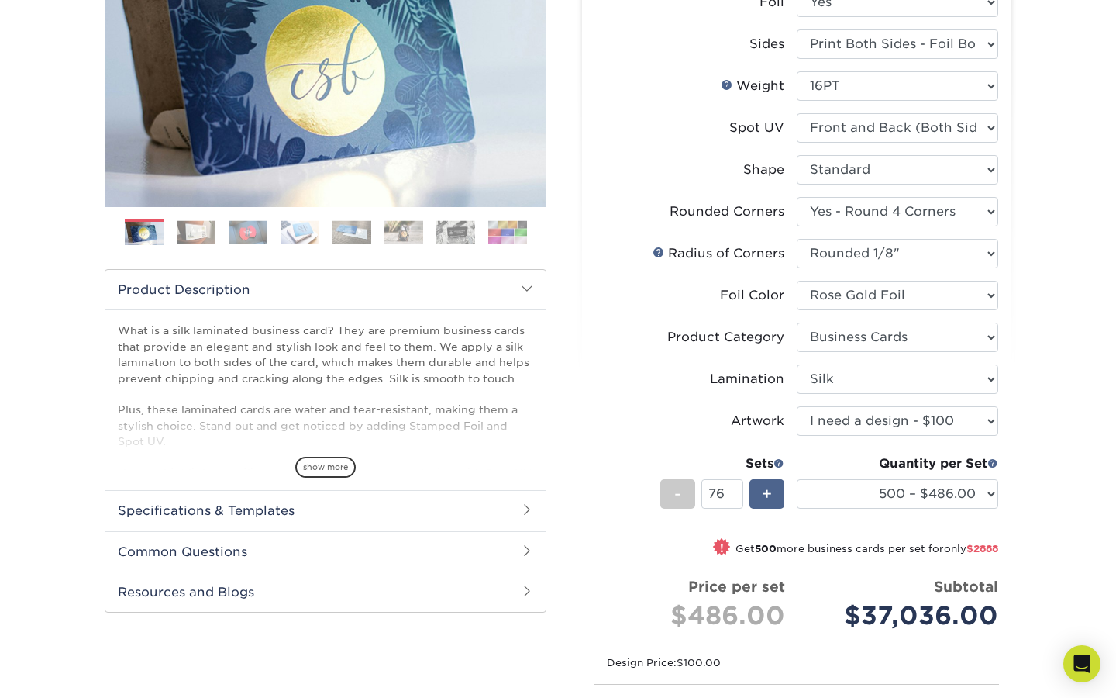
click at [760, 494] on div "+" at bounding box center [767, 493] width 35 height 29
click at [761, 494] on div "+" at bounding box center [767, 493] width 35 height 29
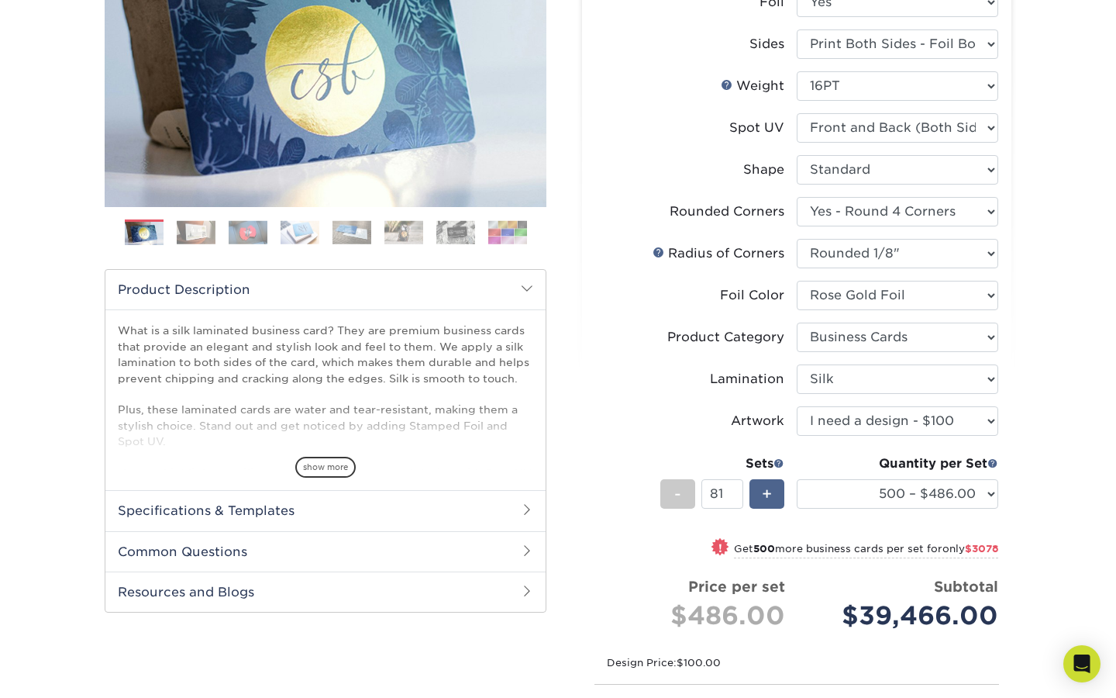
click at [761, 494] on div "+" at bounding box center [767, 493] width 35 height 29
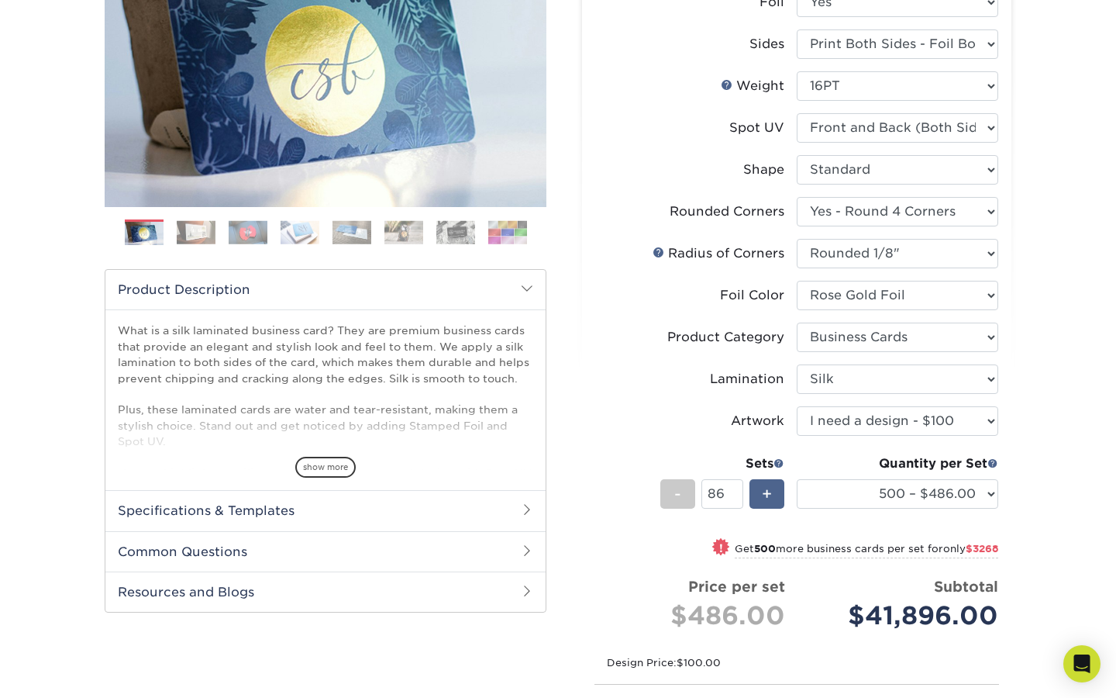
click at [761, 494] on div "+" at bounding box center [767, 493] width 35 height 29
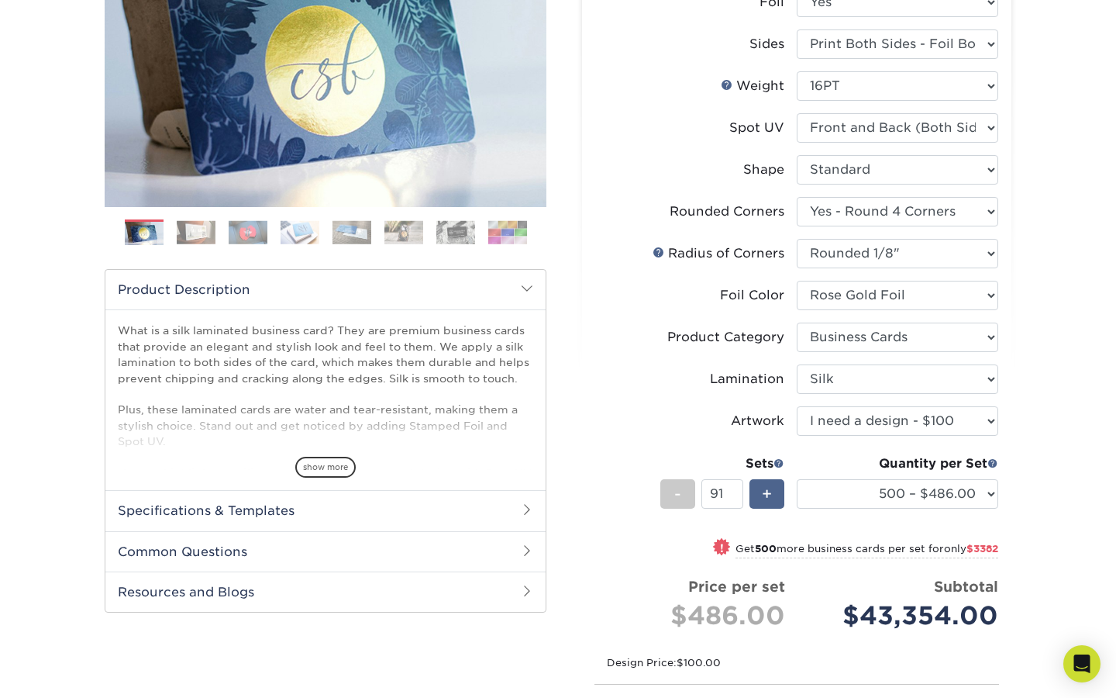
click at [761, 494] on div "+" at bounding box center [767, 493] width 35 height 29
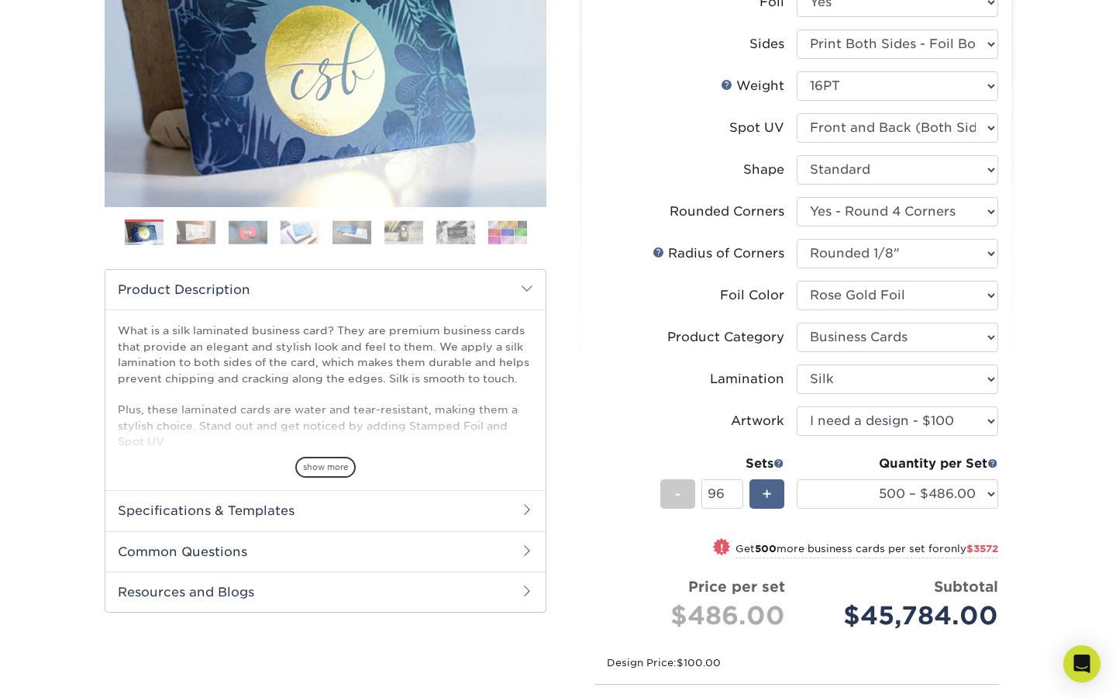
click at [761, 494] on div "+" at bounding box center [767, 493] width 35 height 29
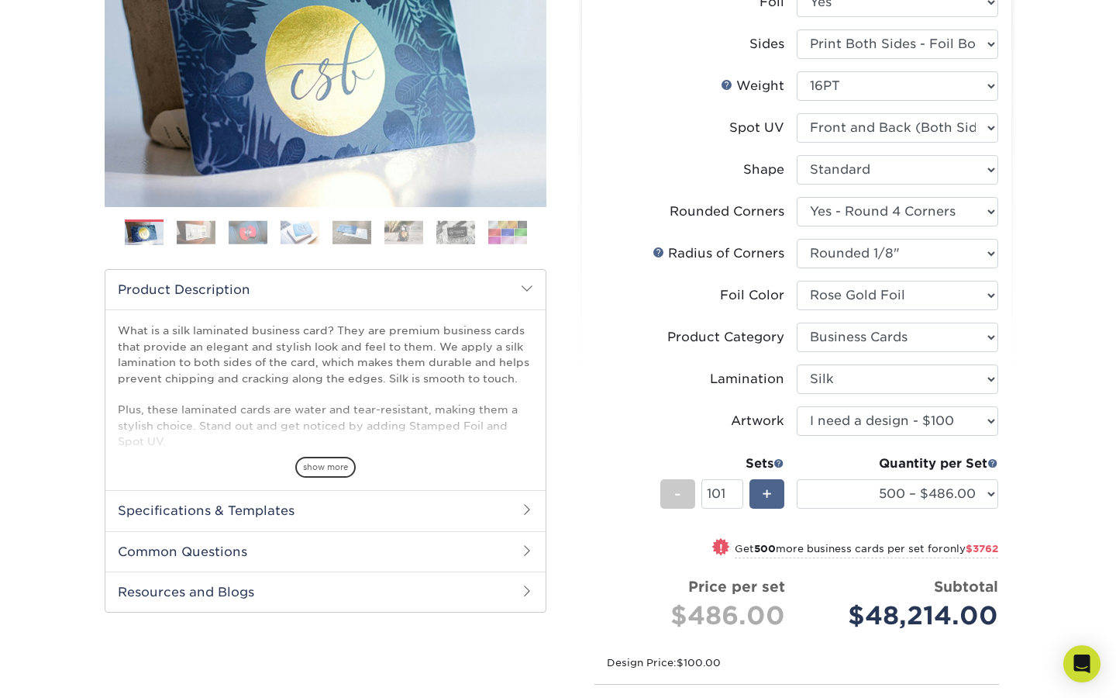
click at [761, 494] on div "+" at bounding box center [767, 493] width 35 height 29
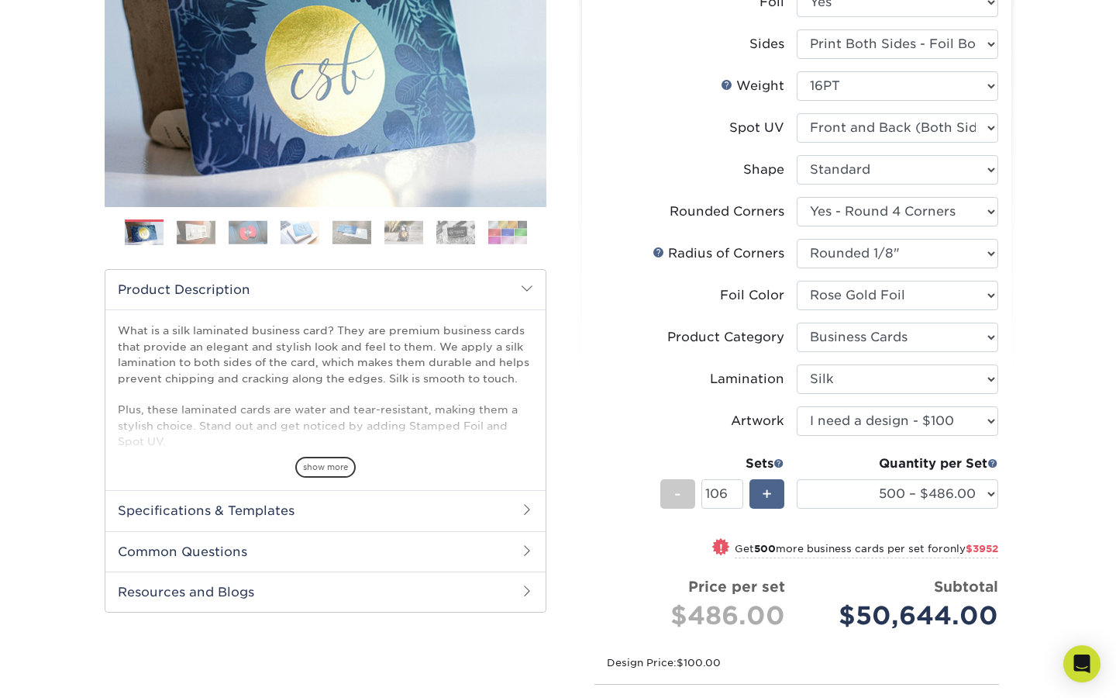
click at [761, 494] on div "+" at bounding box center [767, 493] width 35 height 29
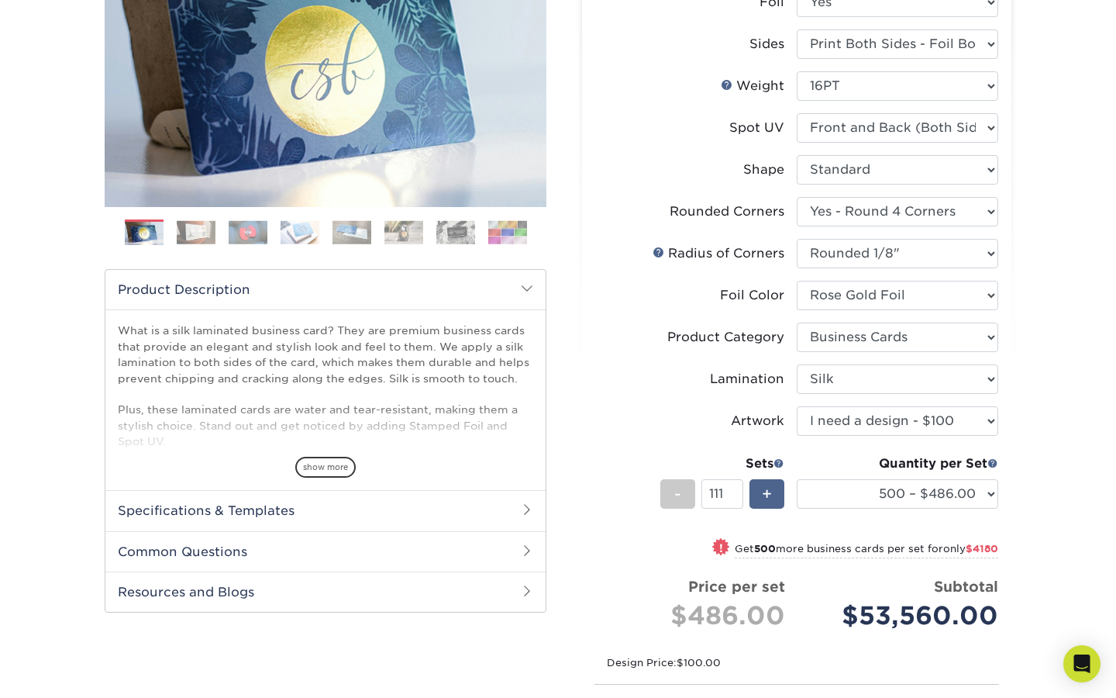
click at [761, 494] on div "+" at bounding box center [767, 493] width 35 height 29
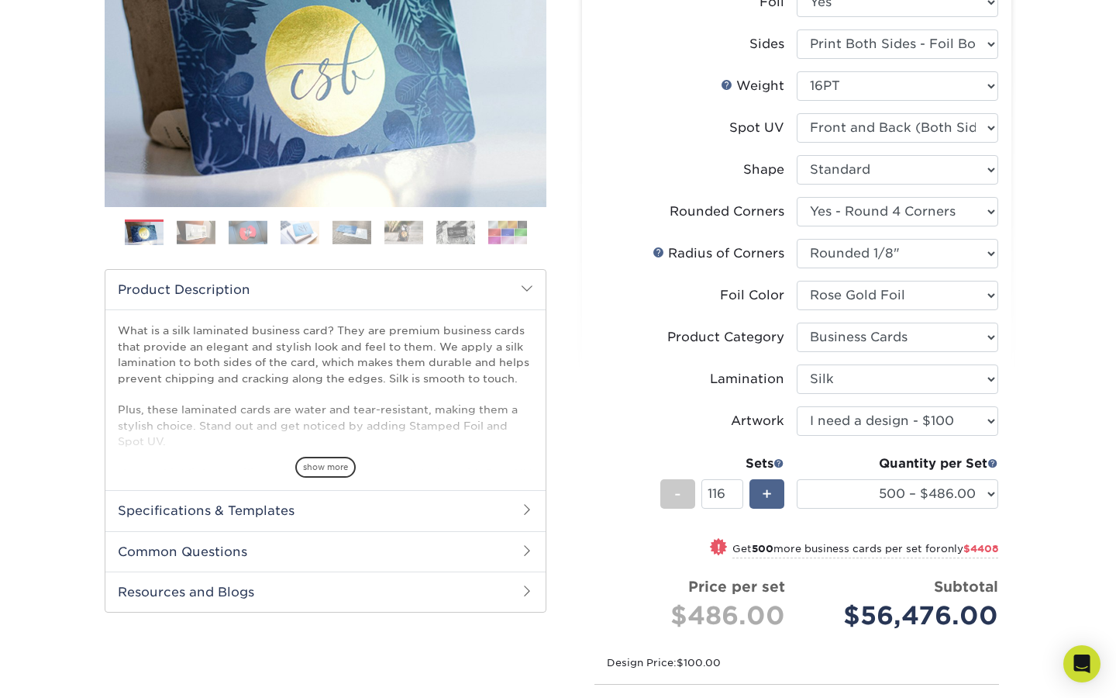
click at [761, 494] on div "+" at bounding box center [767, 493] width 35 height 29
click at [736, 498] on input "50" at bounding box center [722, 493] width 41 height 29
click at [726, 495] on input "50" at bounding box center [722, 493] width 41 height 29
type input "5"
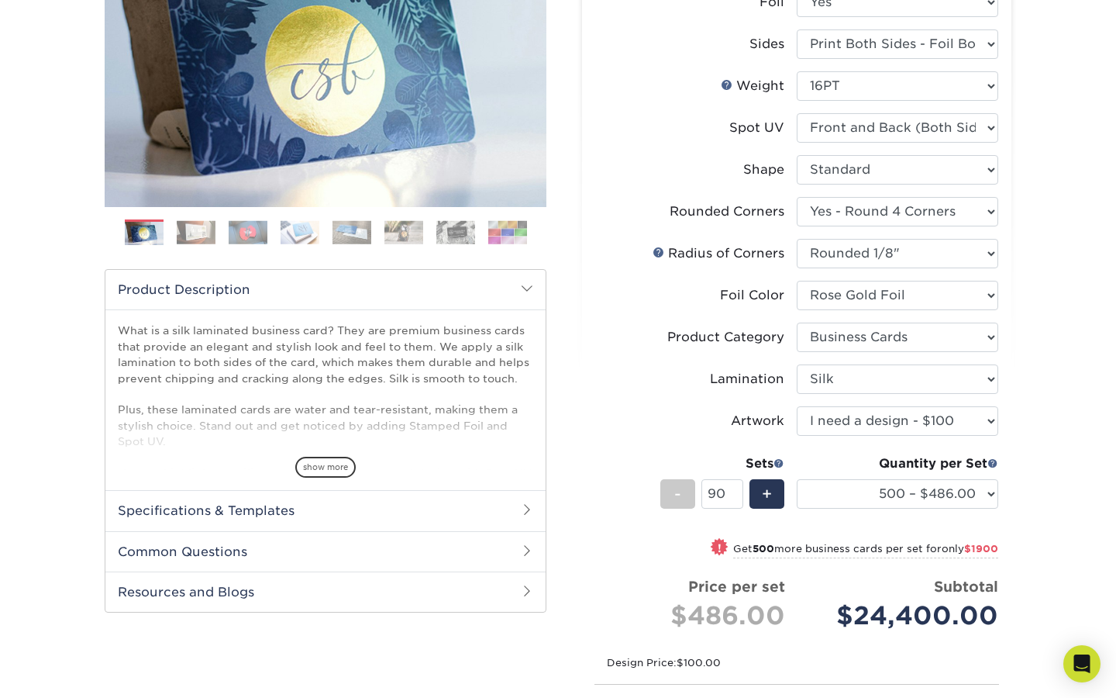
type input "50"
click at [691, 540] on div "! Get 500 more business cards per set for only $1900" at bounding box center [796, 557] width 403 height 37
select select "1000 – $524.00"
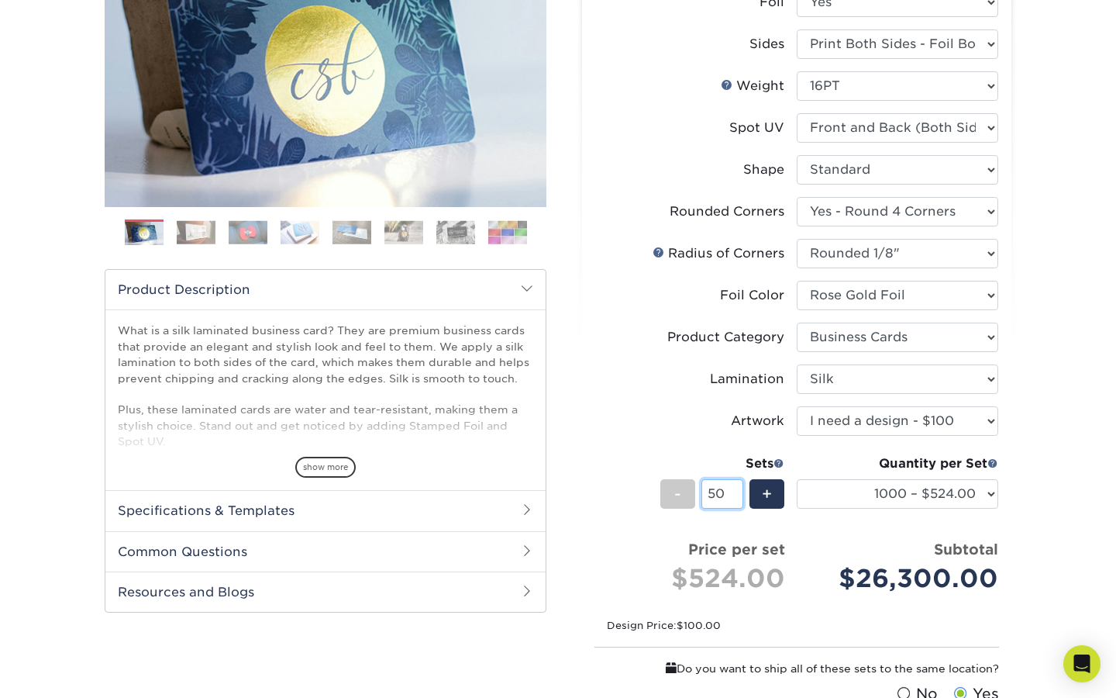
click at [736, 491] on input "50" at bounding box center [722, 493] width 41 height 29
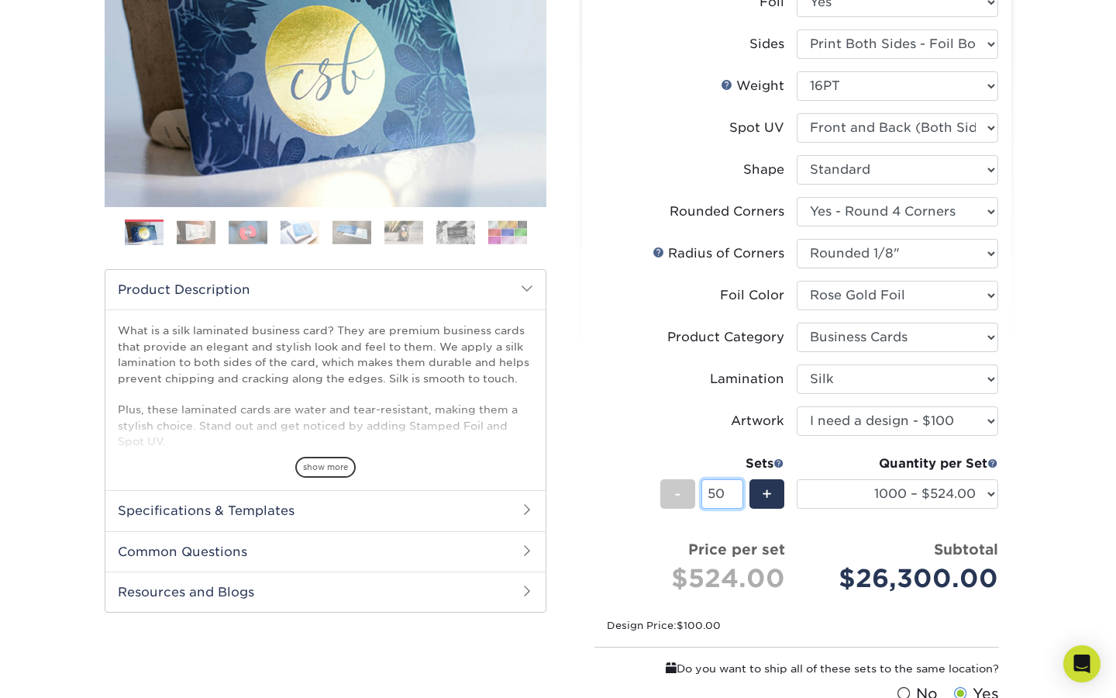
click at [723, 491] on input "50" at bounding box center [722, 493] width 41 height 29
click at [763, 493] on span "+" at bounding box center [767, 493] width 10 height 23
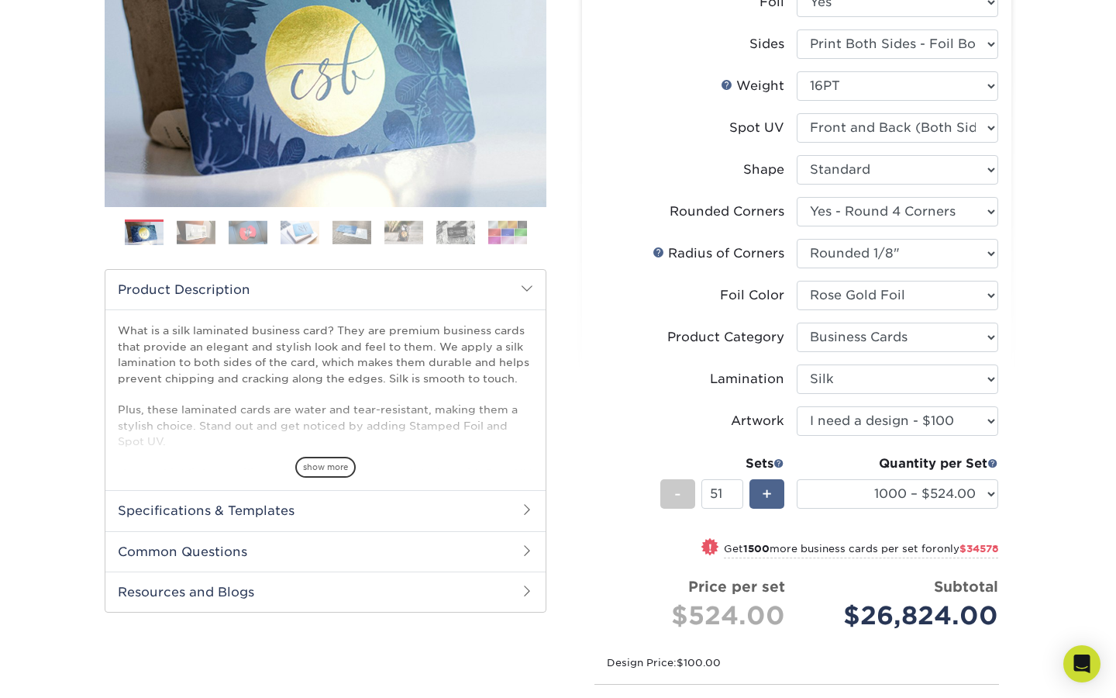
click at [763, 493] on span "+" at bounding box center [767, 493] width 10 height 23
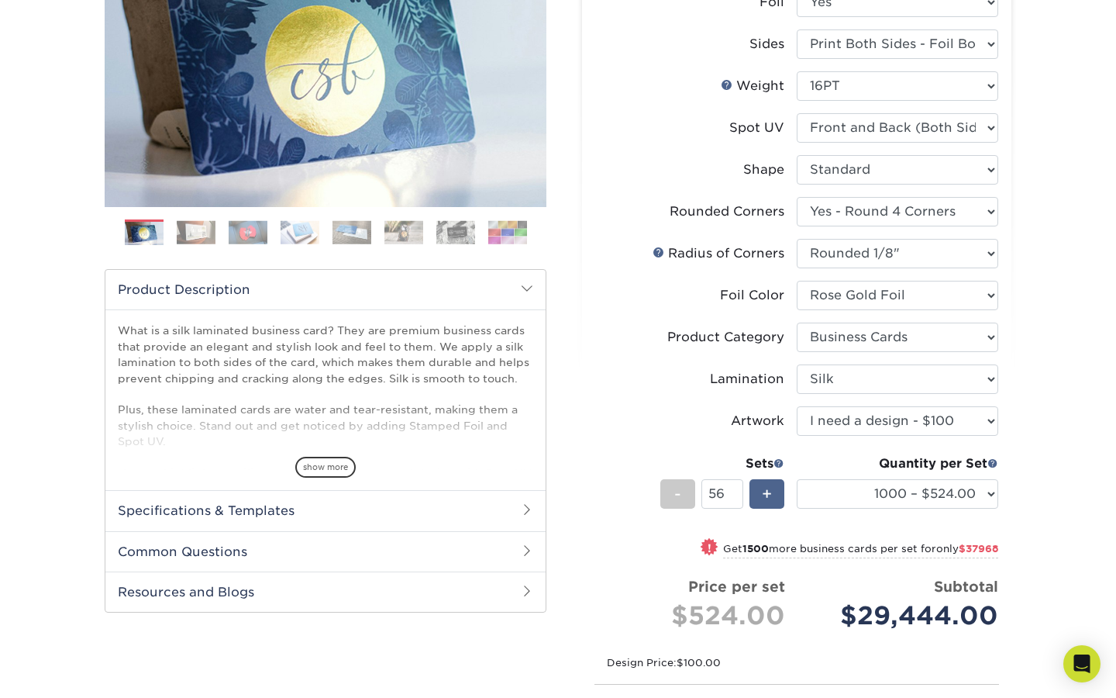
click at [763, 493] on span "+" at bounding box center [767, 493] width 10 height 23
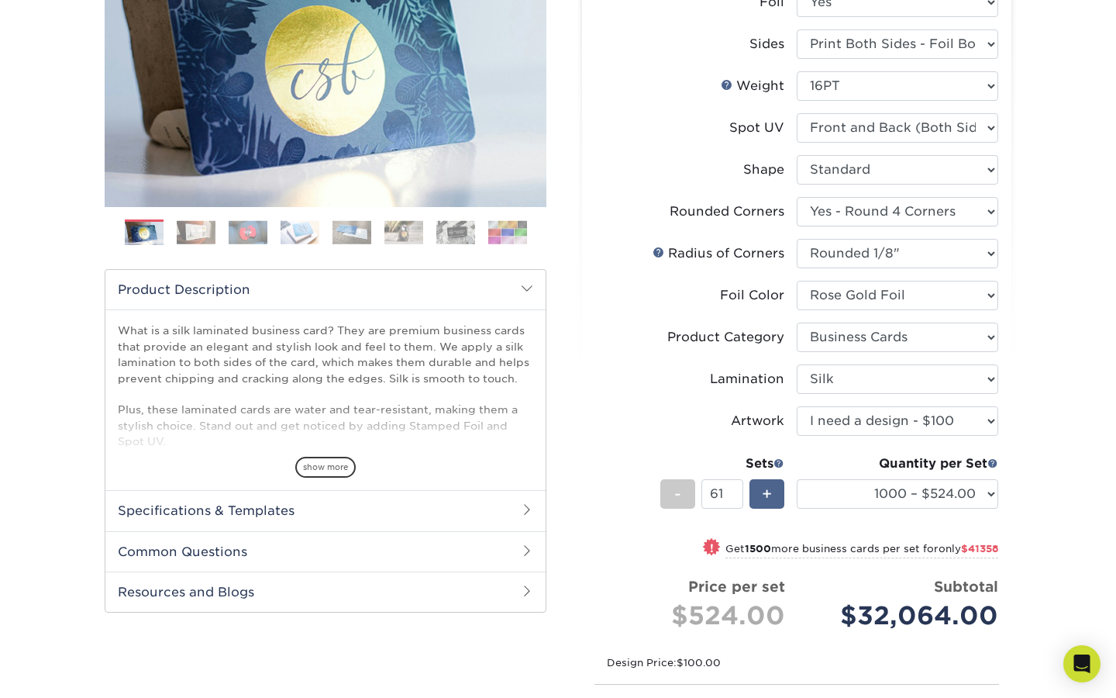
click at [763, 493] on span "+" at bounding box center [767, 493] width 10 height 23
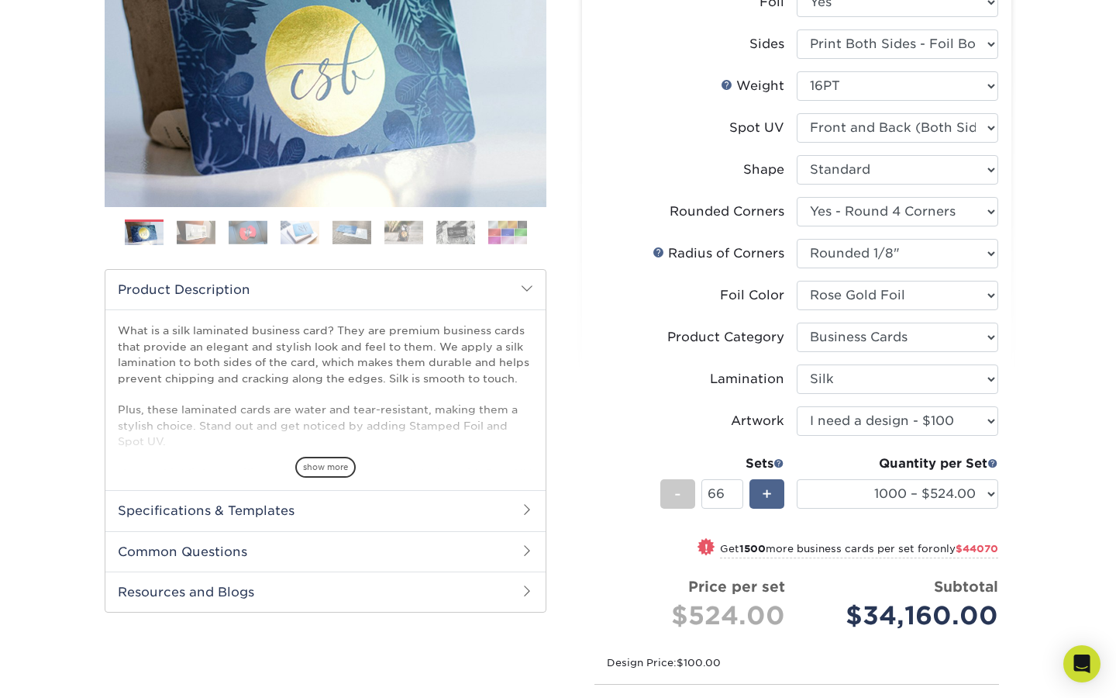
click at [763, 493] on span "+" at bounding box center [767, 493] width 10 height 23
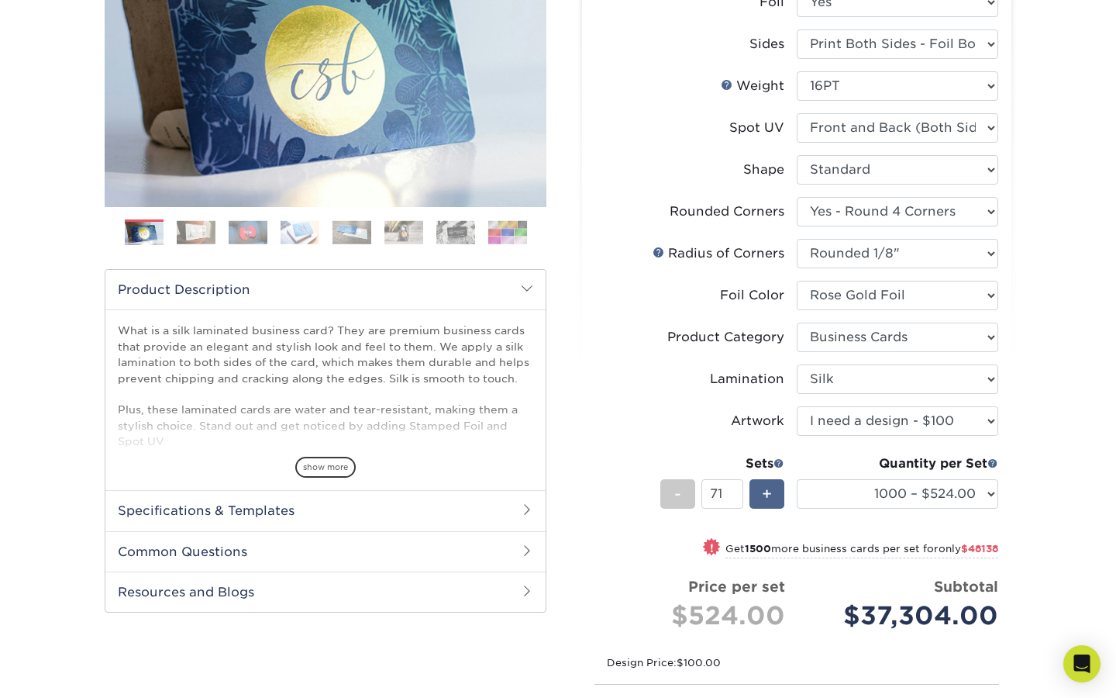
click at [763, 493] on span "+" at bounding box center [767, 493] width 10 height 23
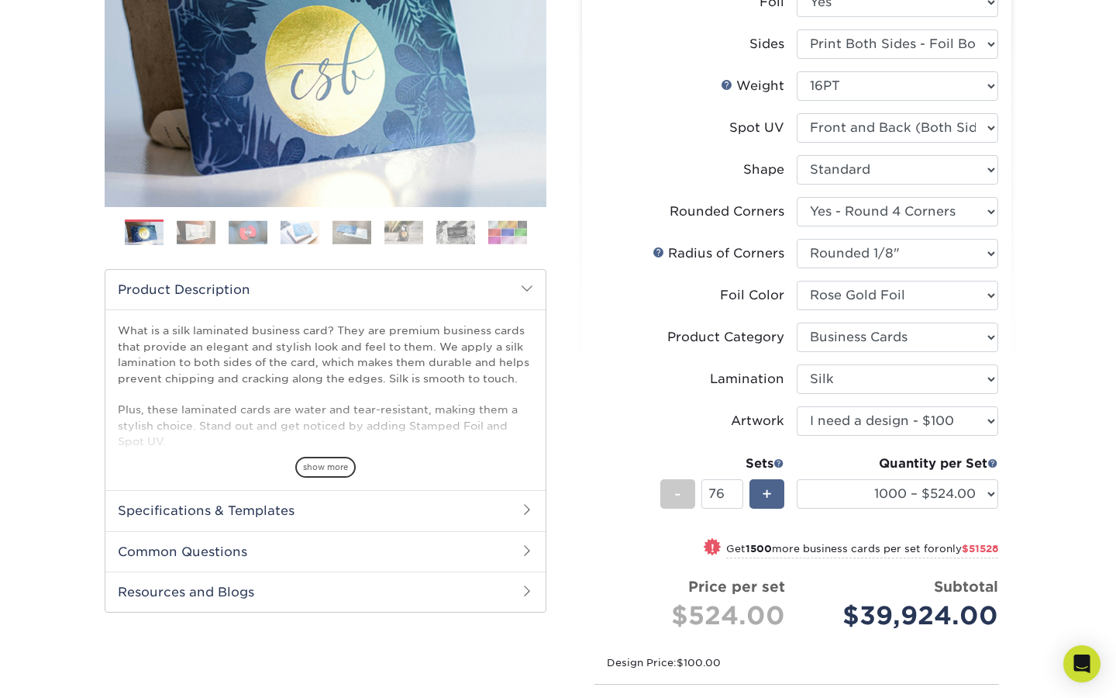
click at [763, 493] on span "+" at bounding box center [767, 493] width 10 height 23
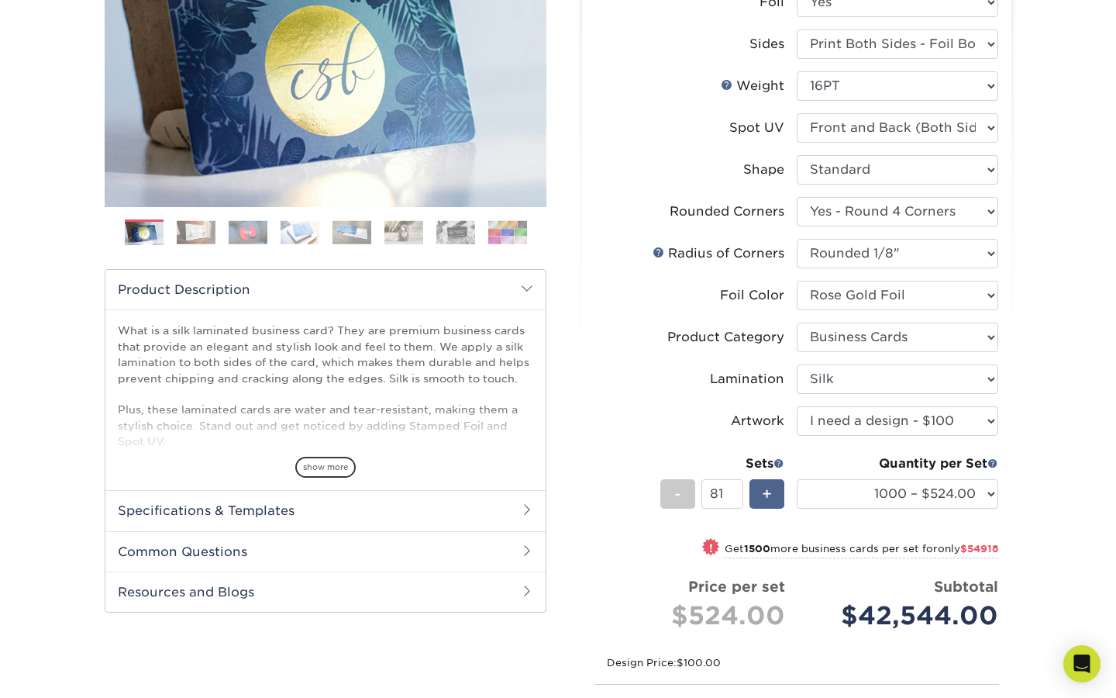
click at [763, 493] on span "+" at bounding box center [767, 493] width 10 height 23
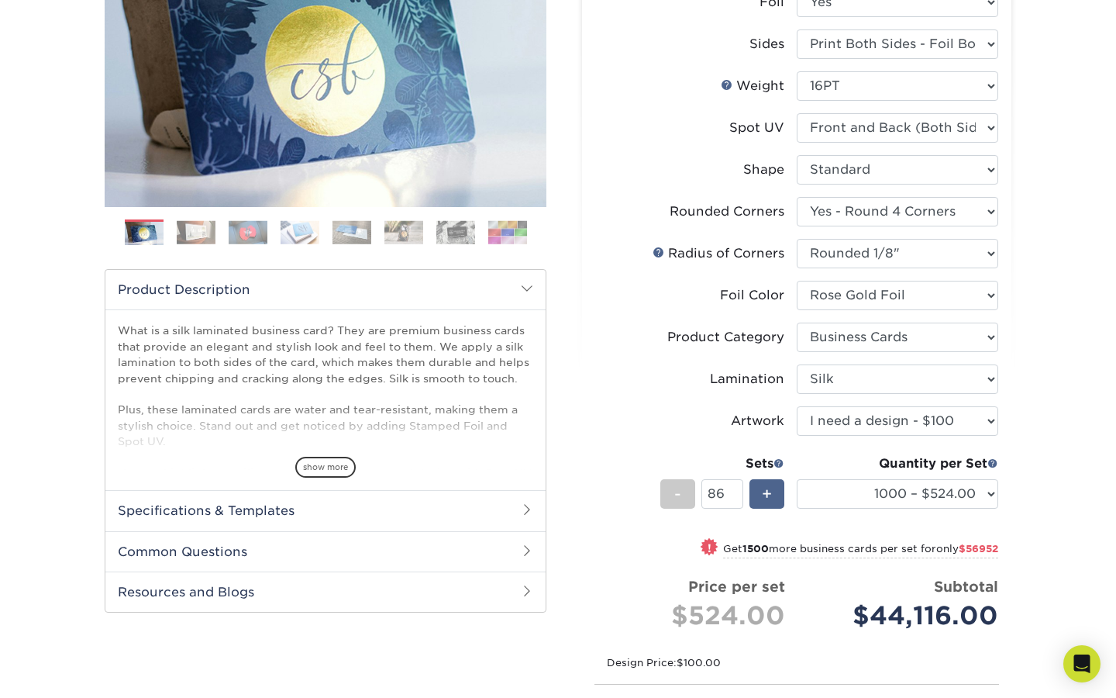
click at [763, 493] on span "+" at bounding box center [767, 493] width 10 height 23
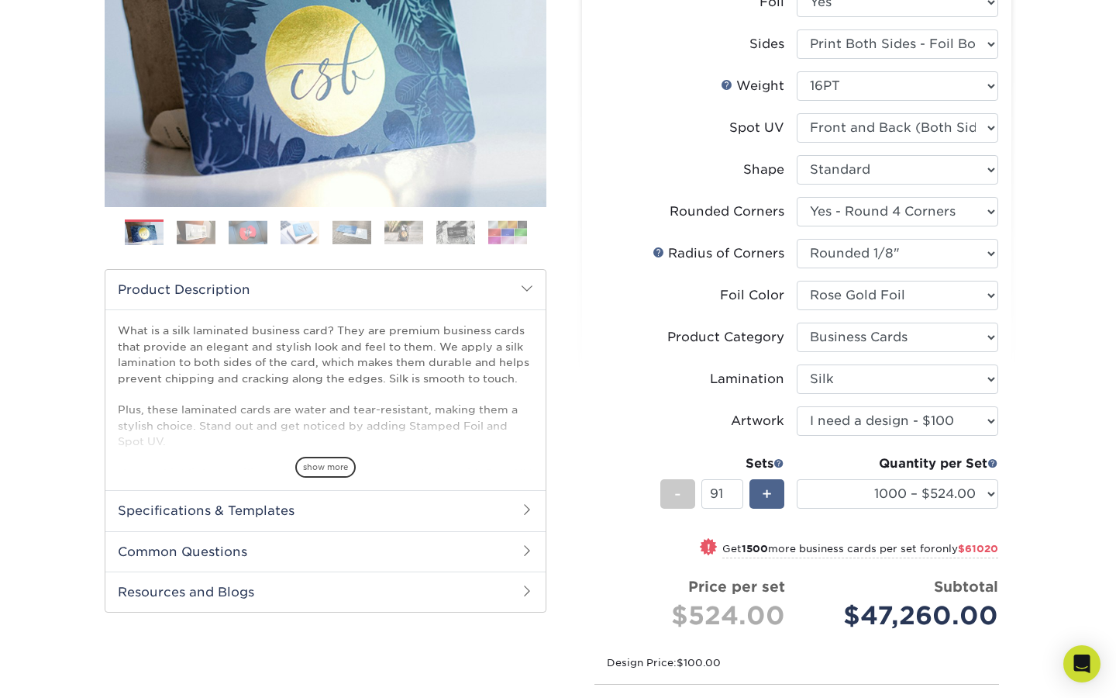
click at [763, 493] on span "+" at bounding box center [767, 493] width 10 height 23
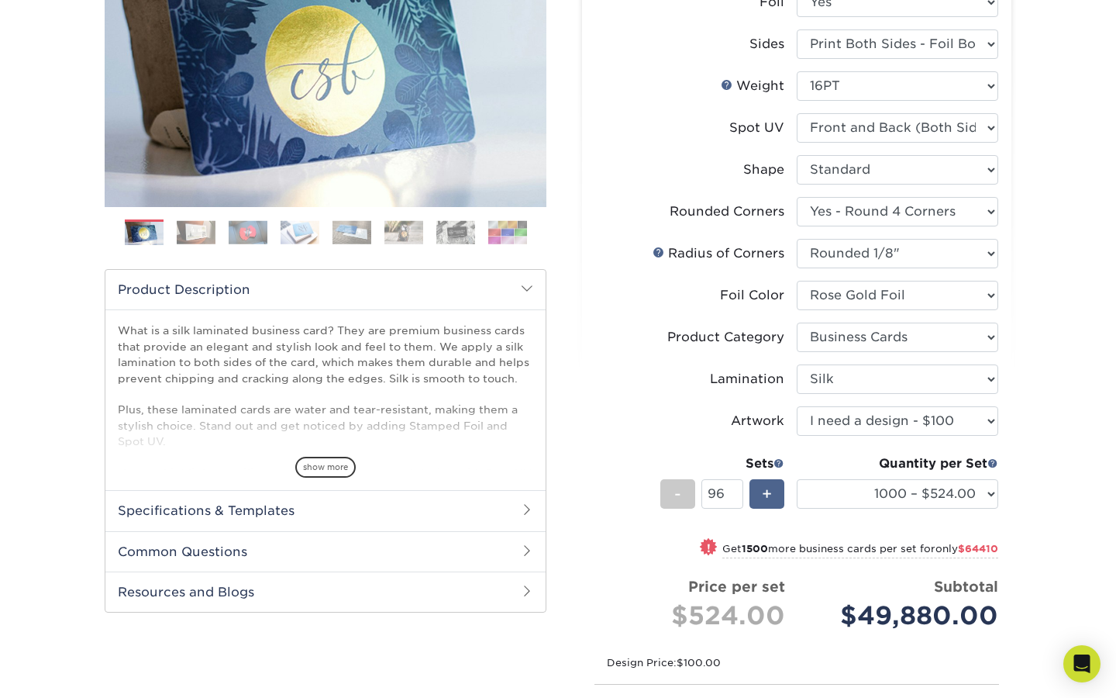
click at [763, 493] on span "+" at bounding box center [767, 493] width 10 height 23
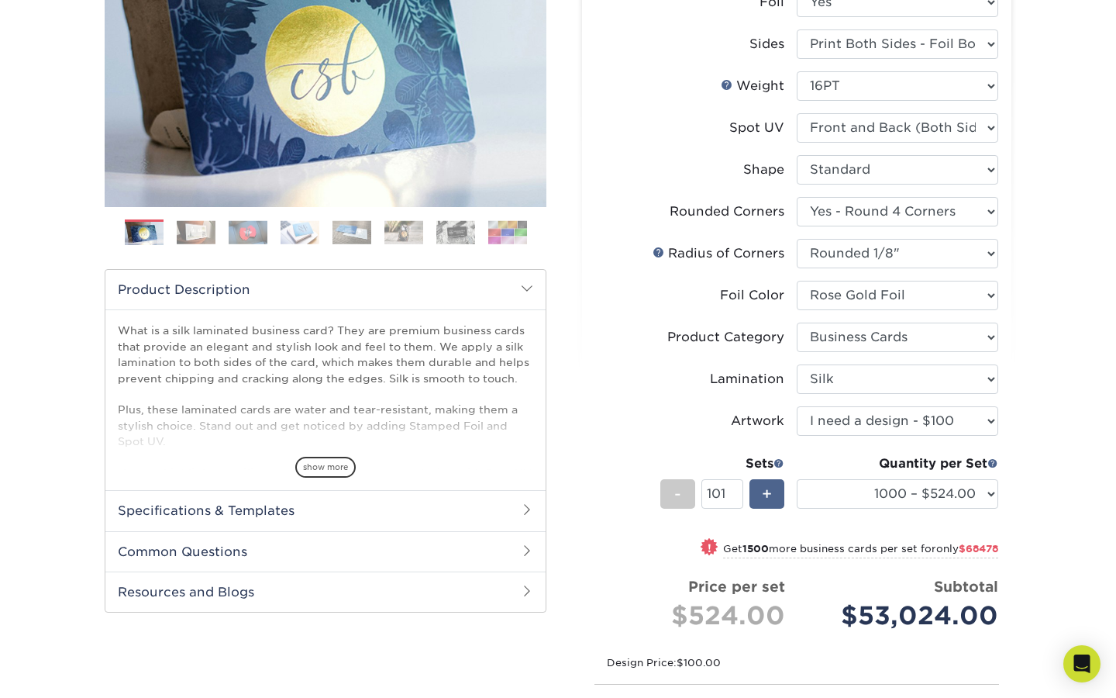
click at [763, 493] on span "+" at bounding box center [767, 493] width 10 height 23
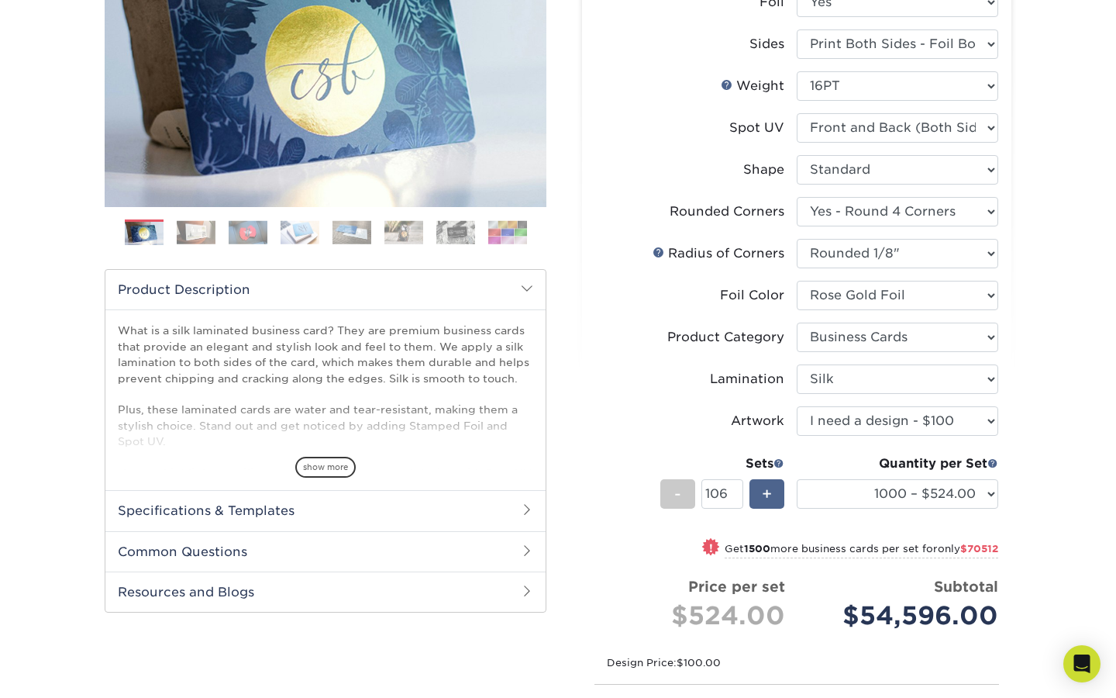
click at [763, 493] on span "+" at bounding box center [767, 493] width 10 height 23
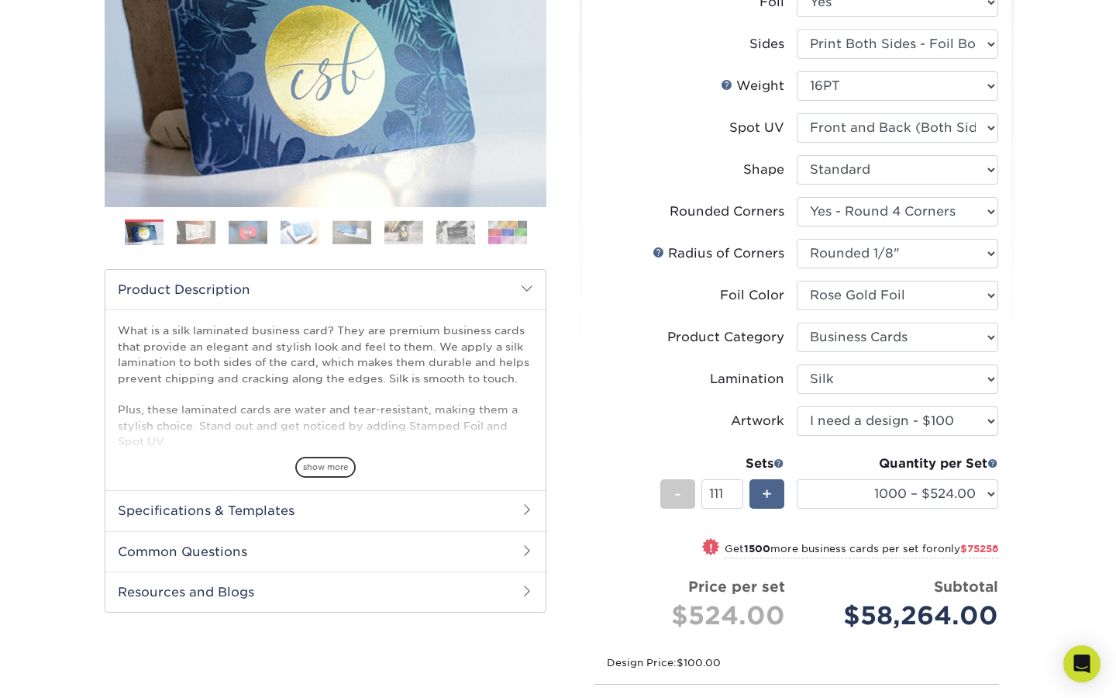
click at [763, 493] on span "+" at bounding box center [767, 493] width 10 height 23
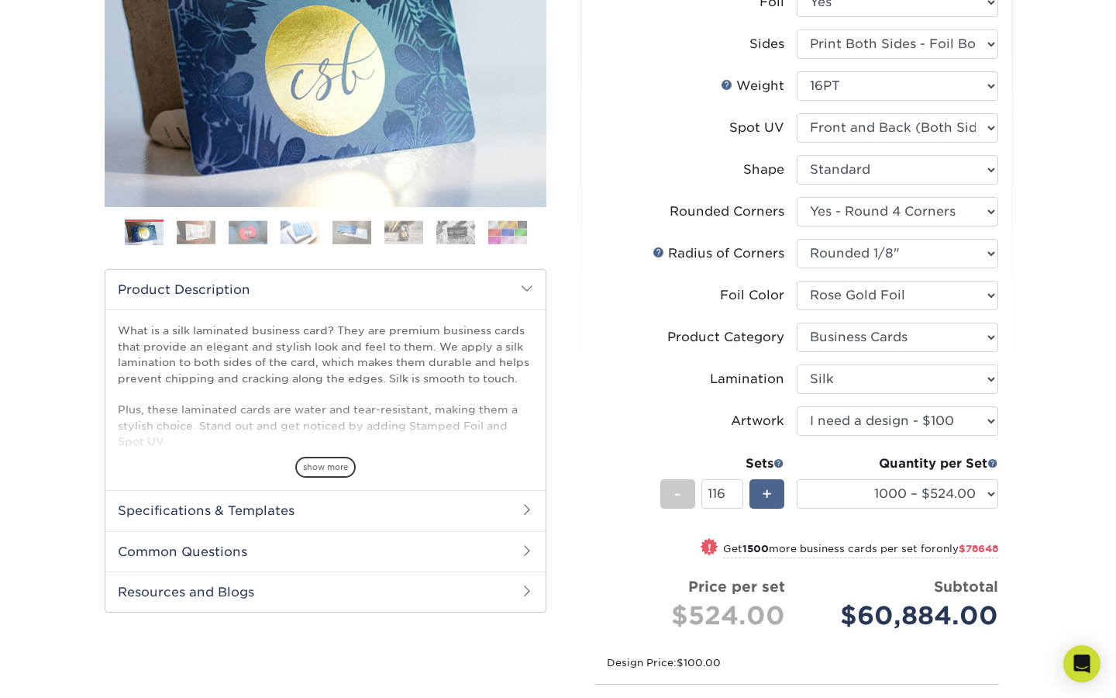
click at [763, 493] on span "+" at bounding box center [767, 493] width 10 height 23
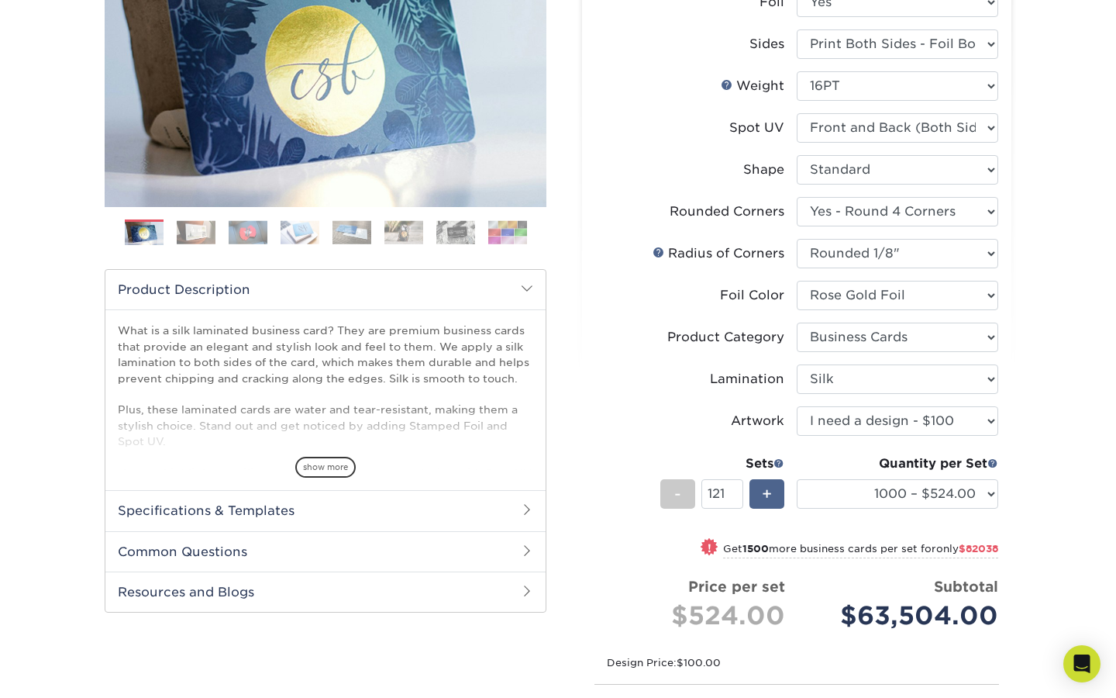
click at [763, 493] on span "+" at bounding box center [767, 493] width 10 height 23
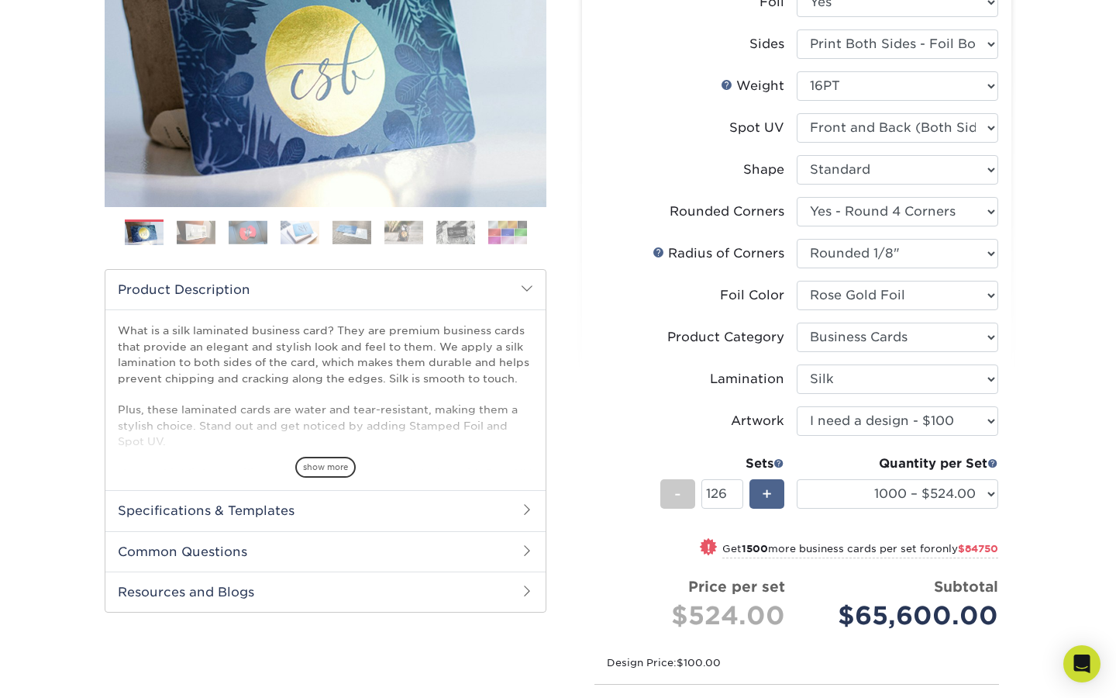
click at [763, 493] on span "+" at bounding box center [767, 493] width 10 height 23
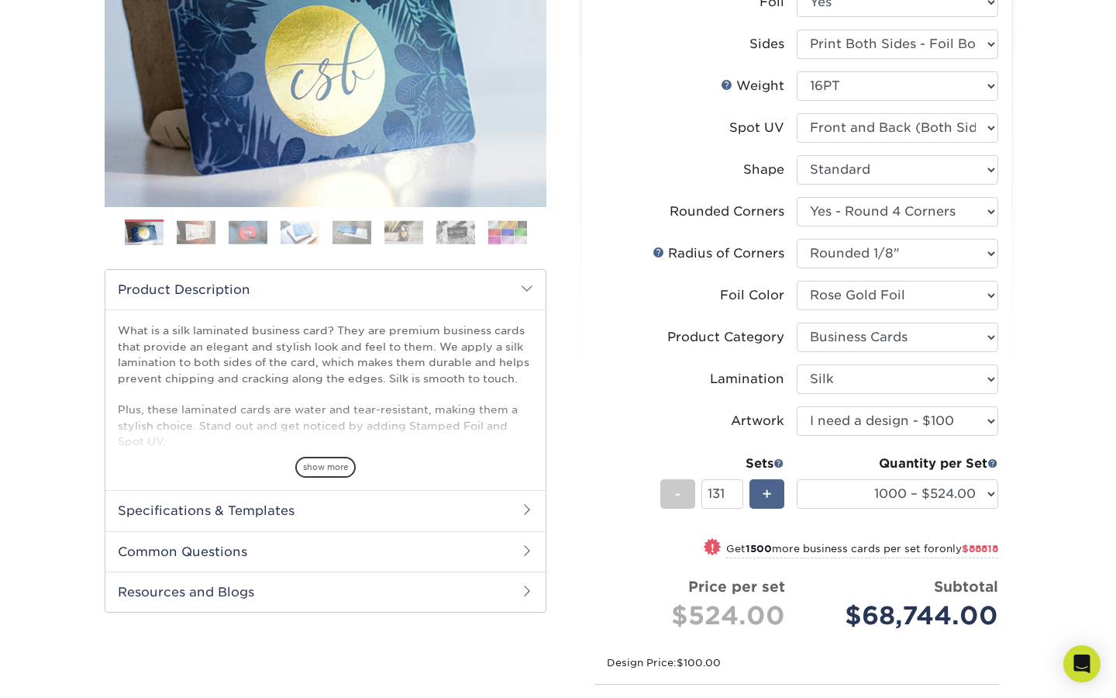
click at [763, 493] on span "+" at bounding box center [767, 493] width 10 height 23
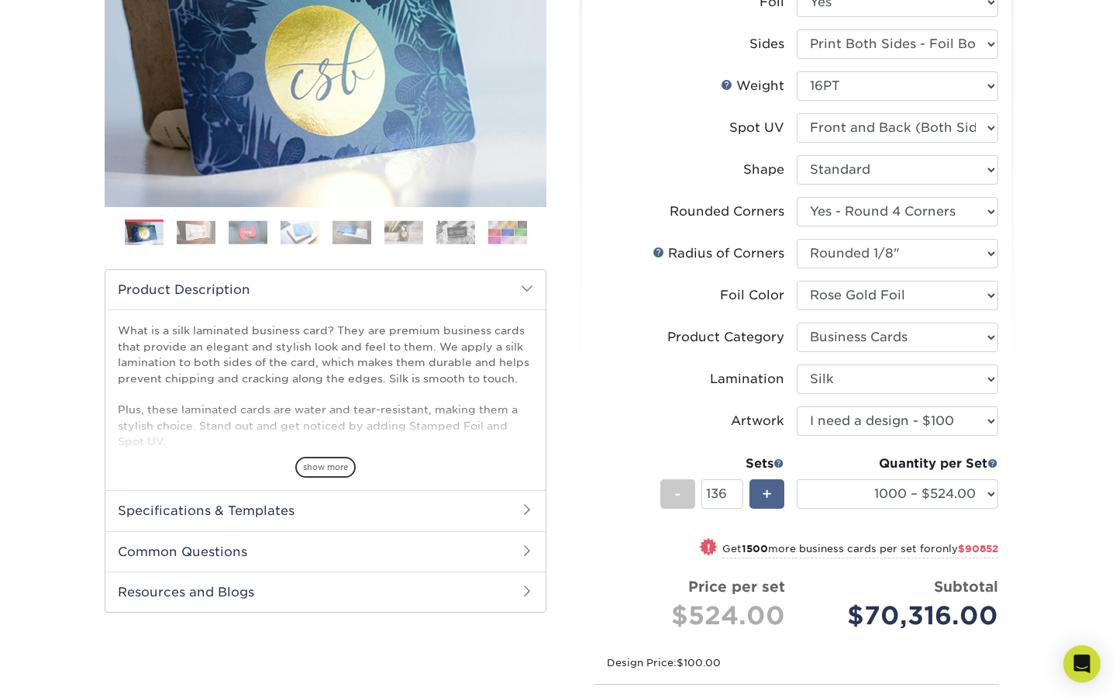
click at [763, 493] on span "+" at bounding box center [767, 493] width 10 height 23
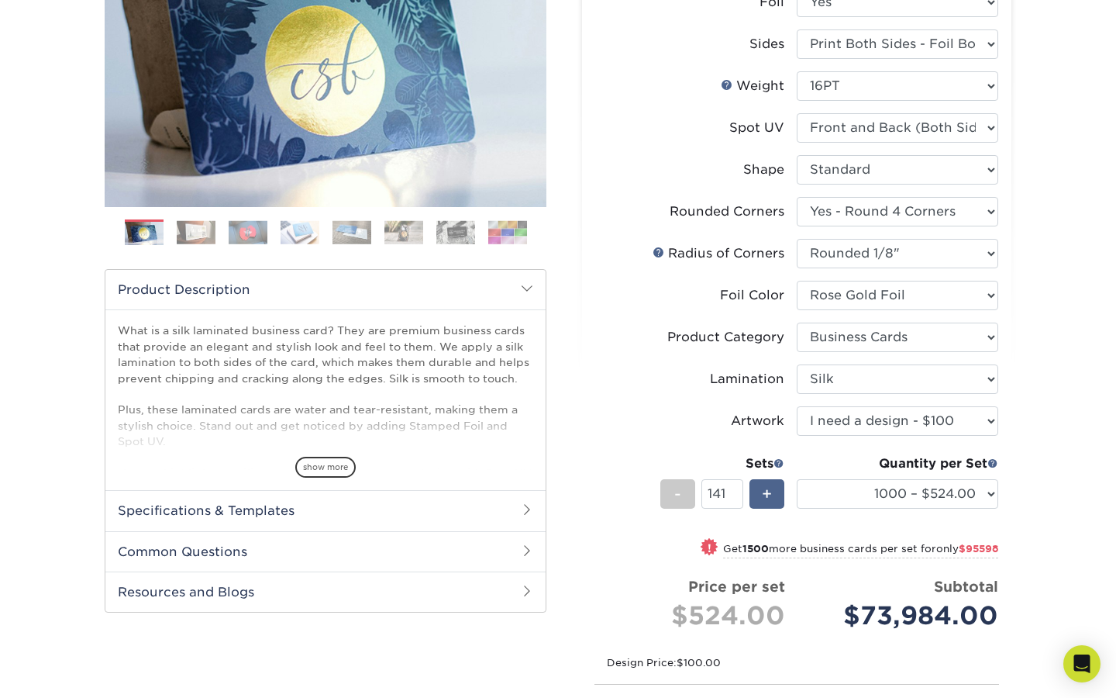
click at [763, 493] on span "+" at bounding box center [767, 493] width 10 height 23
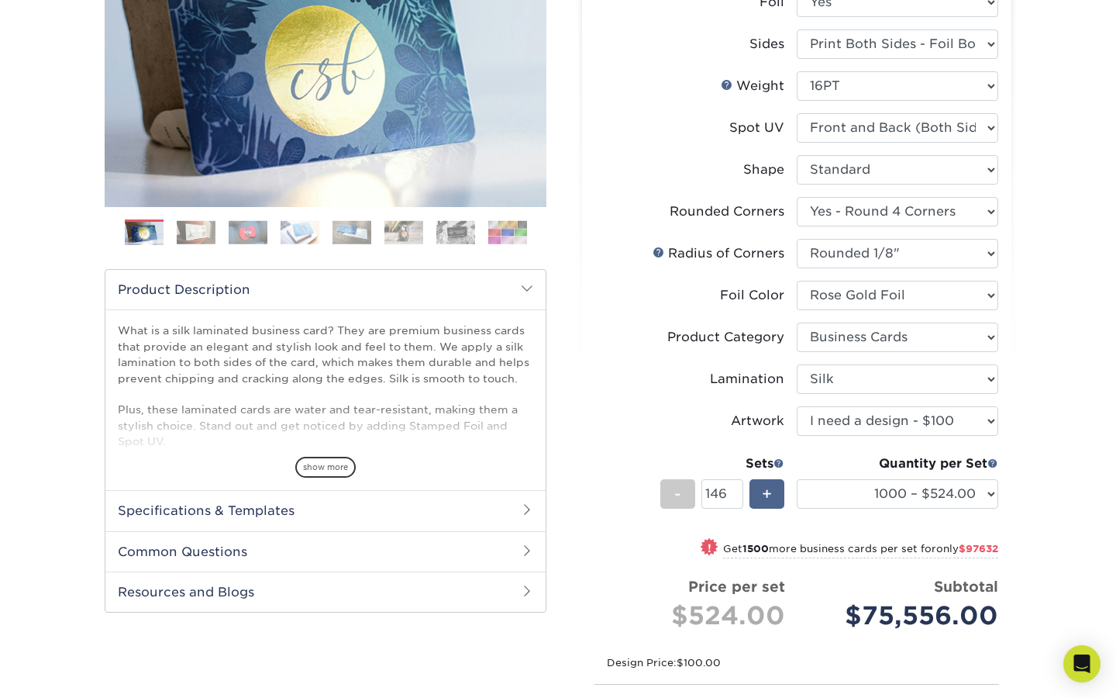
click at [763, 493] on span "+" at bounding box center [767, 493] width 10 height 23
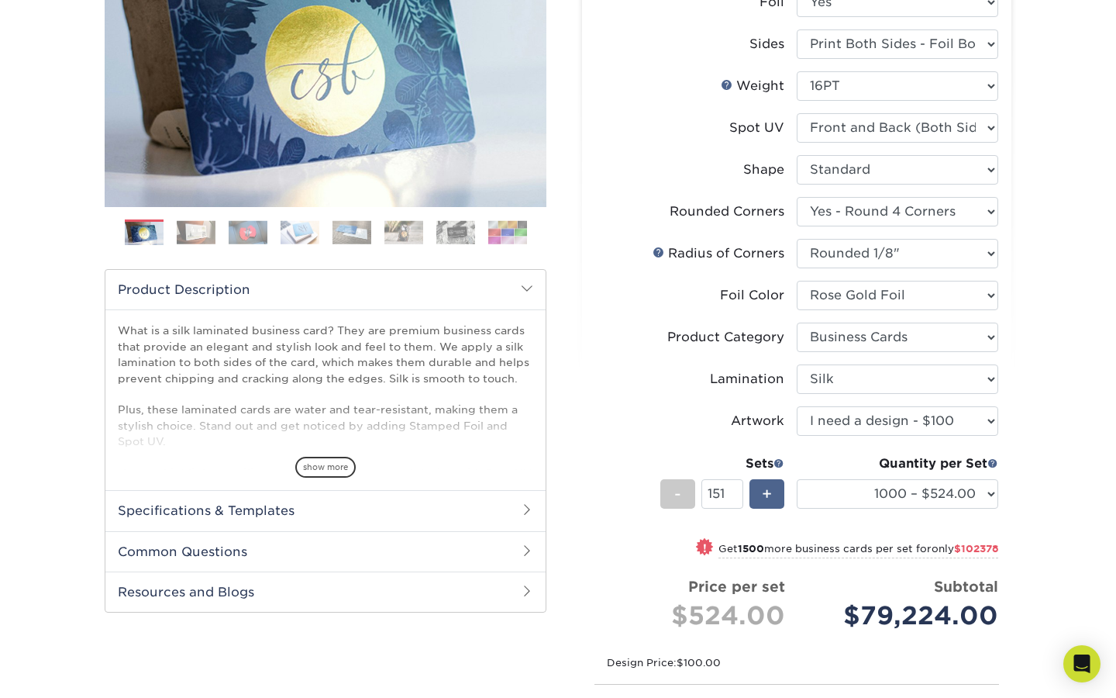
click at [763, 493] on span "+" at bounding box center [767, 493] width 10 height 23
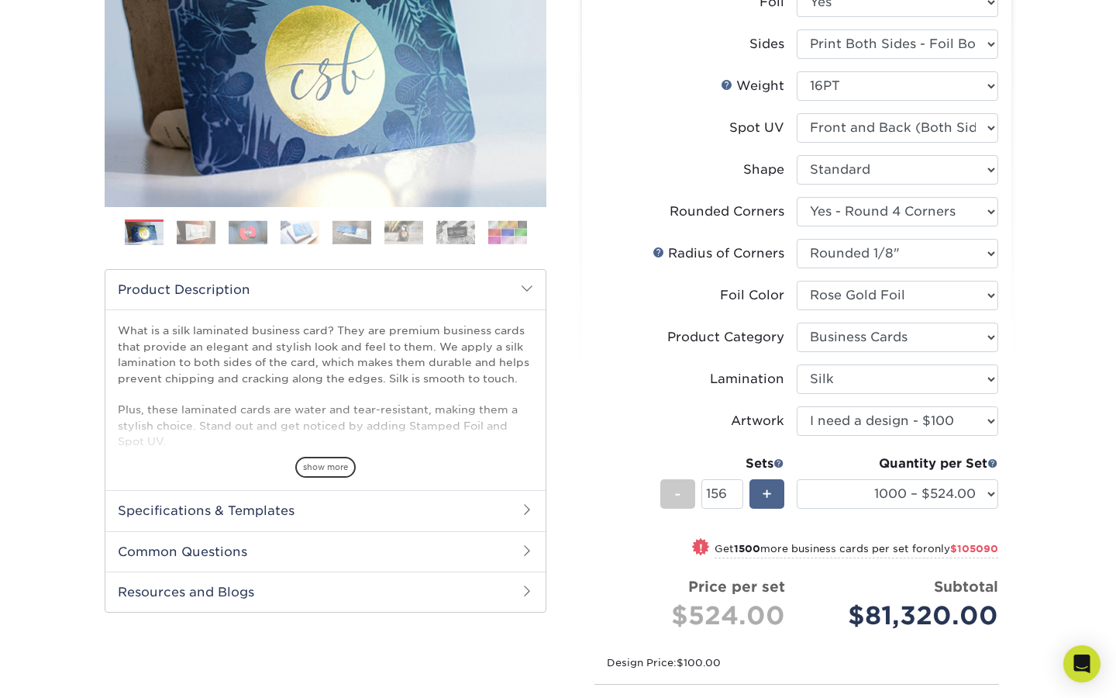
click at [763, 493] on span "+" at bounding box center [767, 493] width 10 height 23
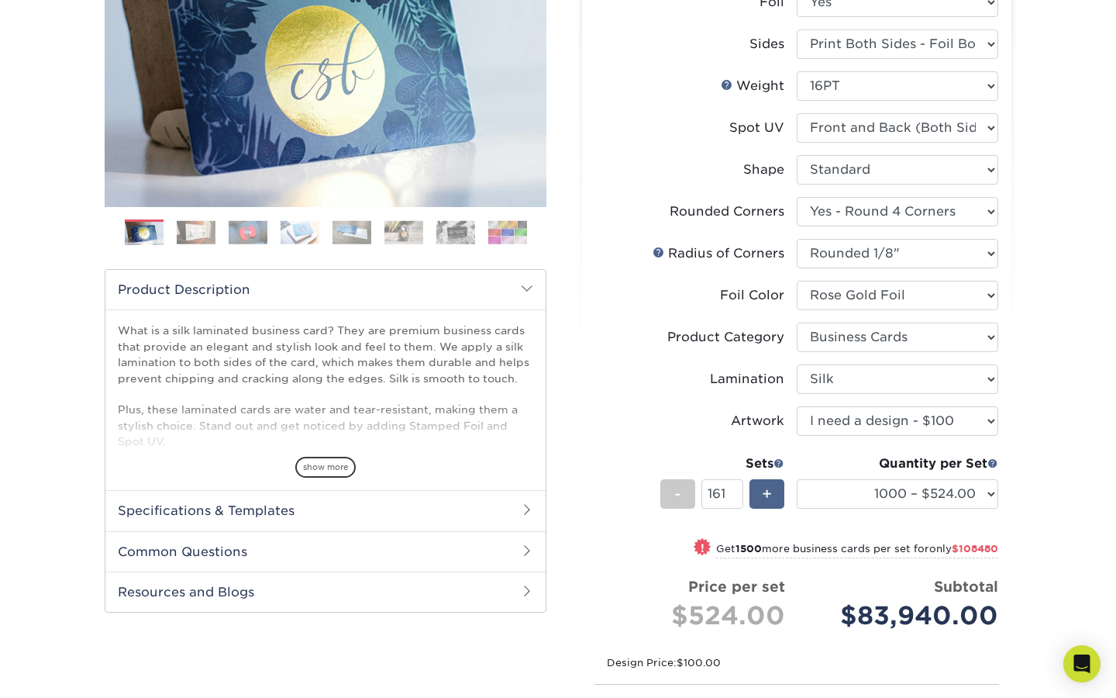
click at [763, 493] on span "+" at bounding box center [767, 493] width 10 height 23
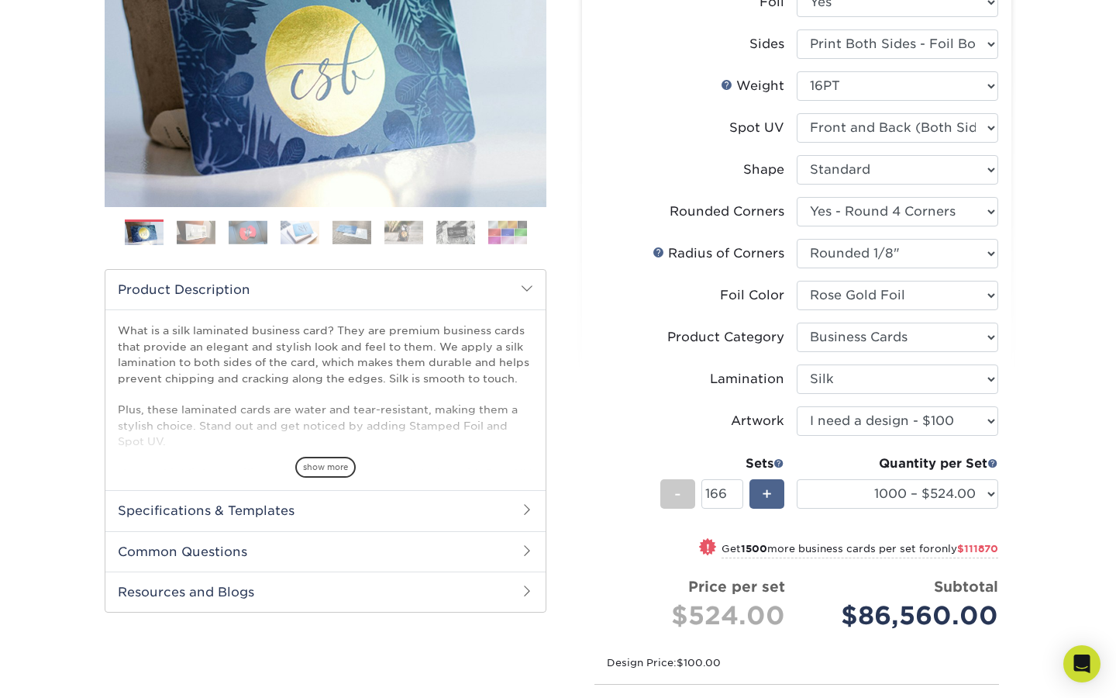
click at [763, 493] on span "+" at bounding box center [767, 493] width 10 height 23
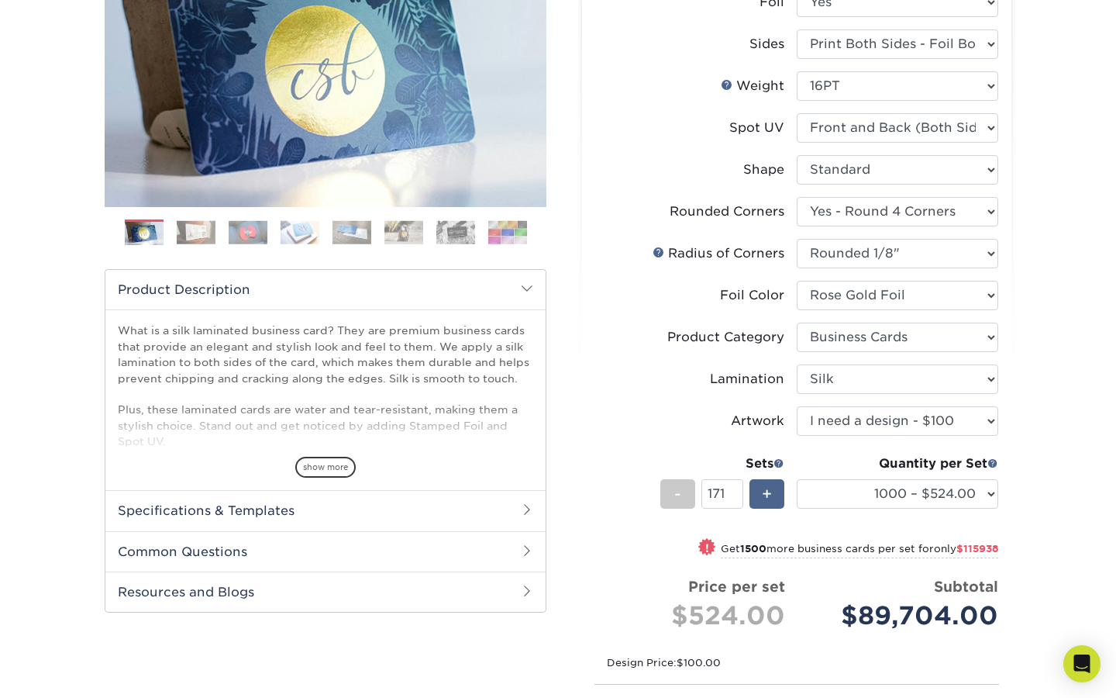
click at [763, 493] on span "+" at bounding box center [767, 493] width 10 height 23
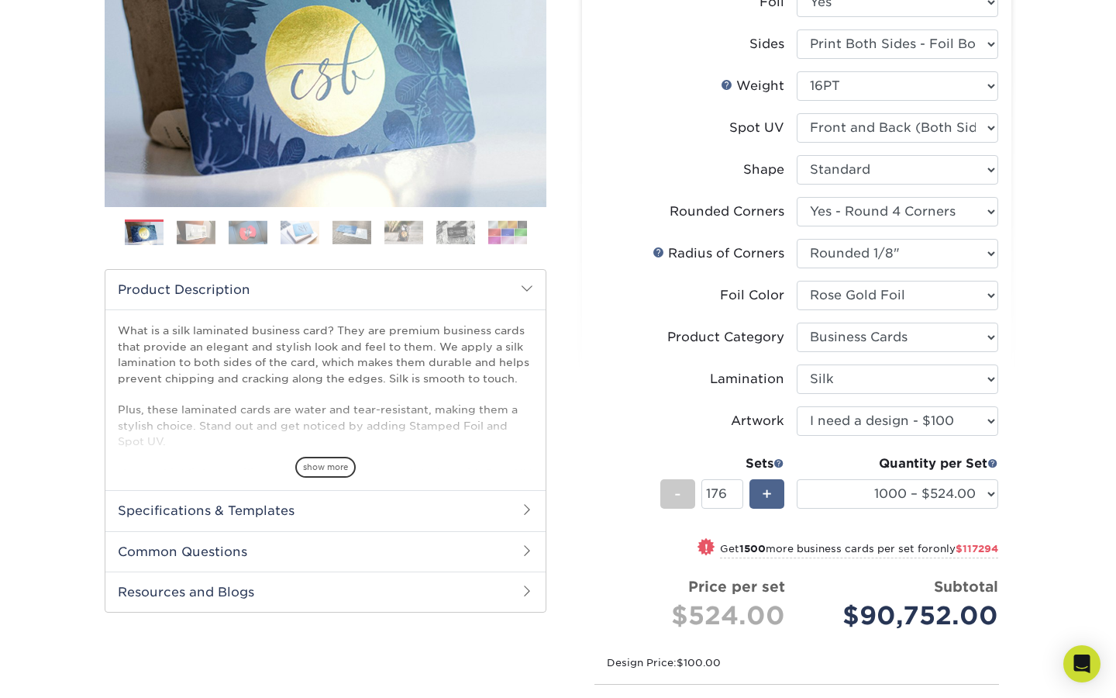
click at [763, 493] on span "+" at bounding box center [767, 493] width 10 height 23
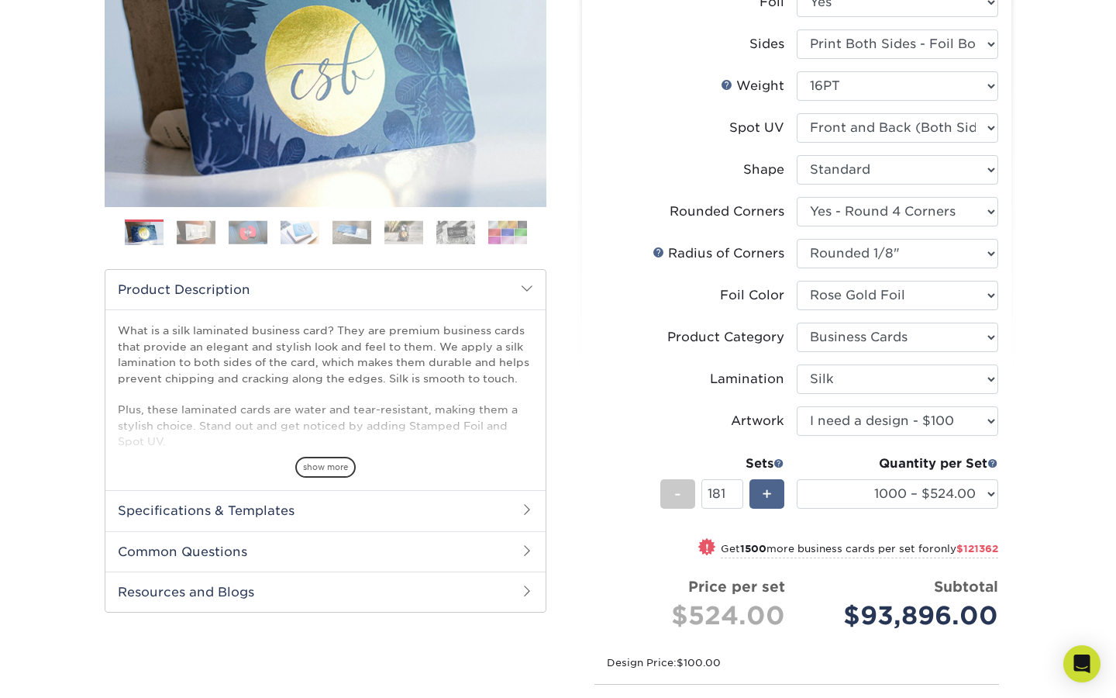
click at [763, 493] on span "+" at bounding box center [767, 493] width 10 height 23
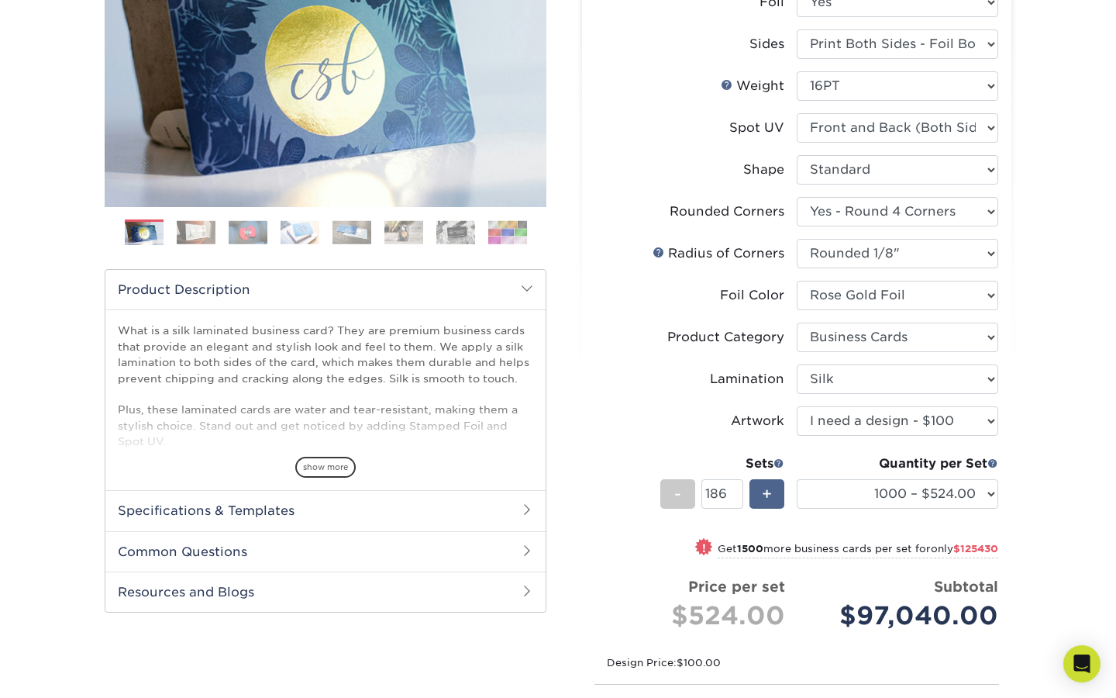
click at [763, 493] on span "+" at bounding box center [767, 493] width 10 height 23
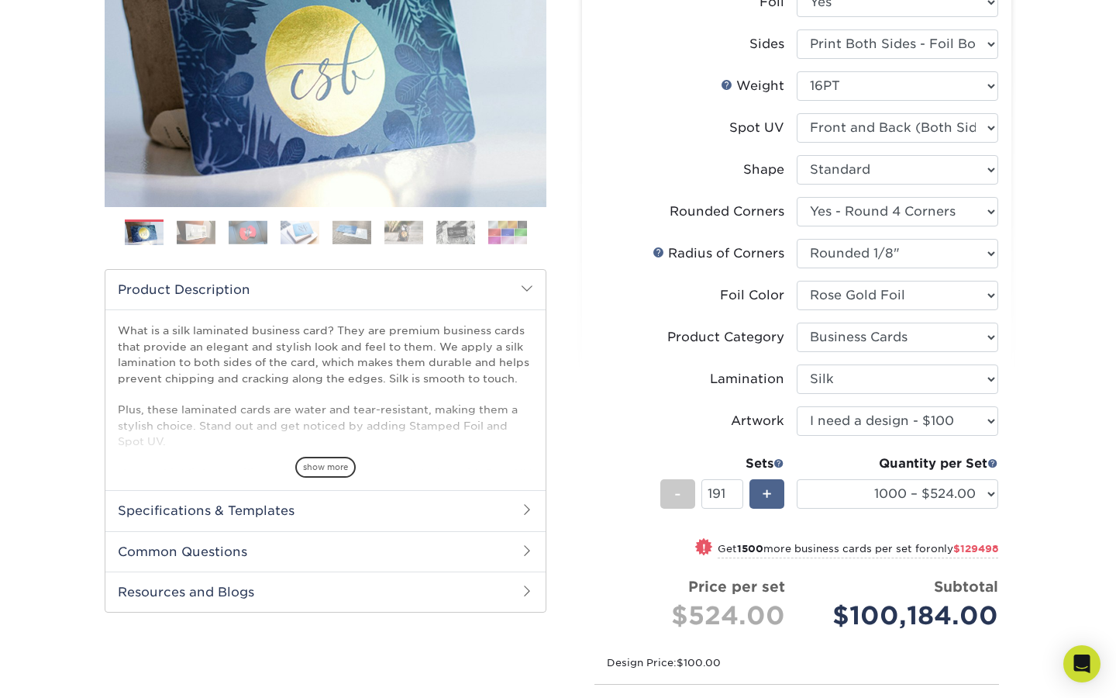
click at [763, 493] on span "+" at bounding box center [767, 493] width 10 height 23
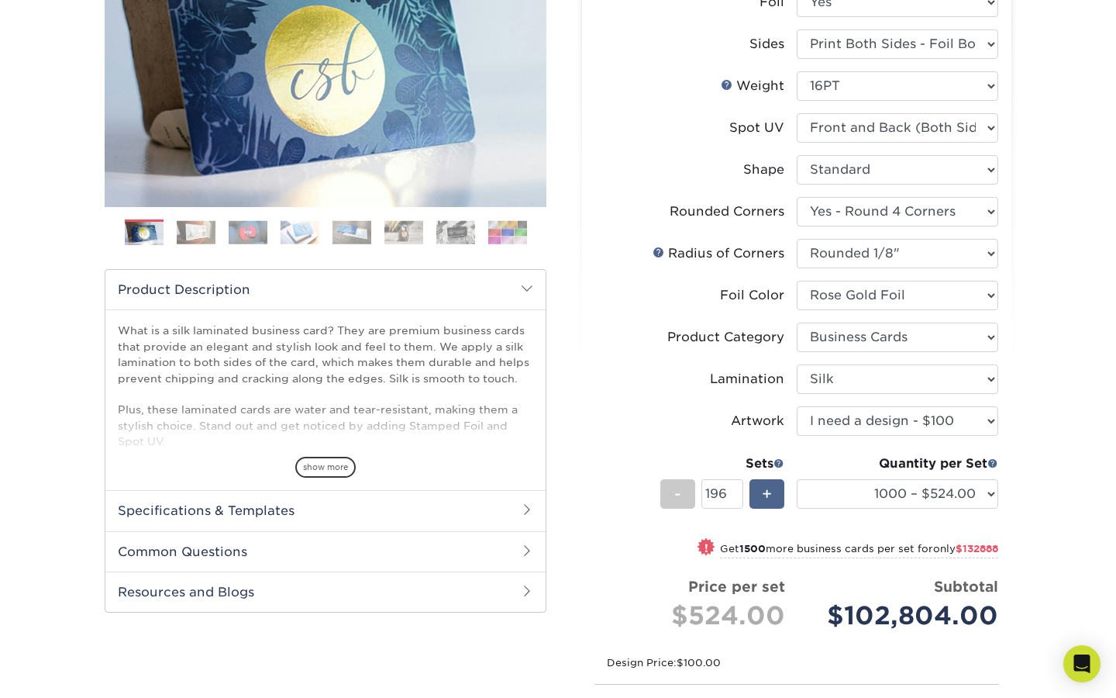
click at [763, 493] on span "+" at bounding box center [767, 493] width 10 height 23
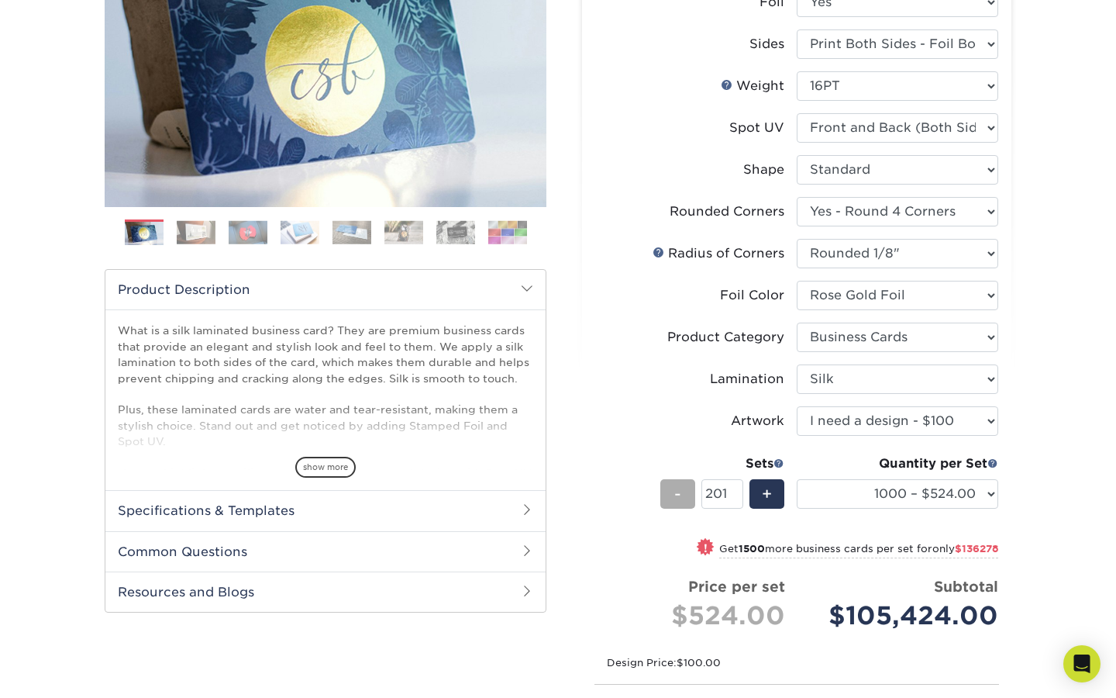
click at [677, 498] on span "-" at bounding box center [677, 493] width 7 height 23
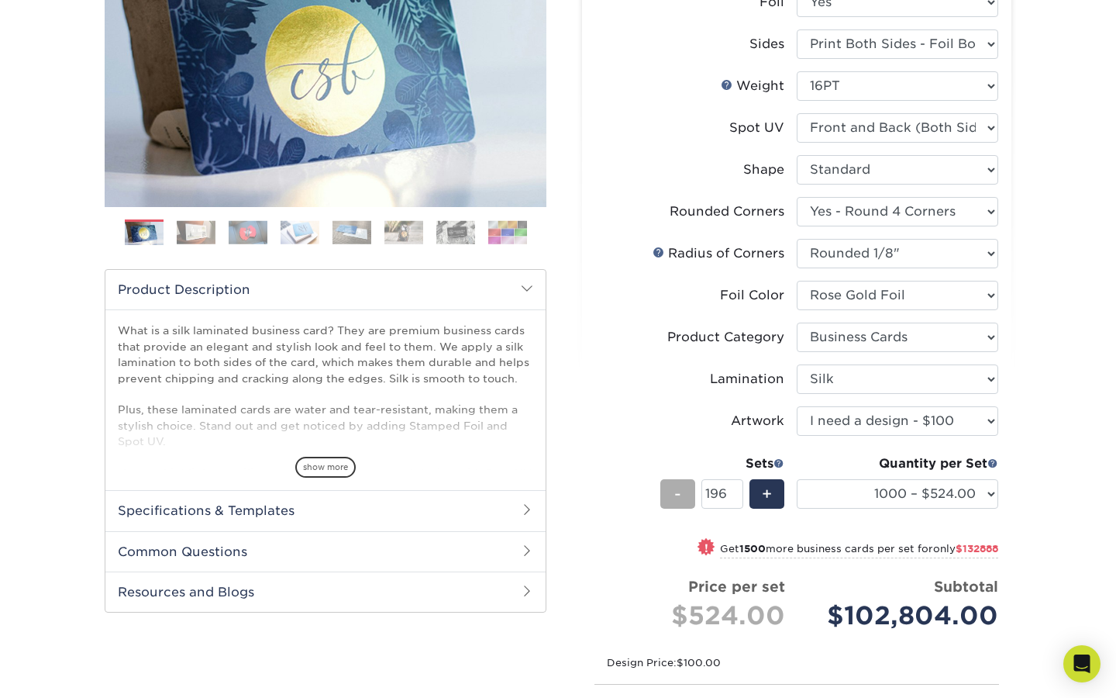
click at [677, 498] on span "-" at bounding box center [677, 493] width 7 height 23
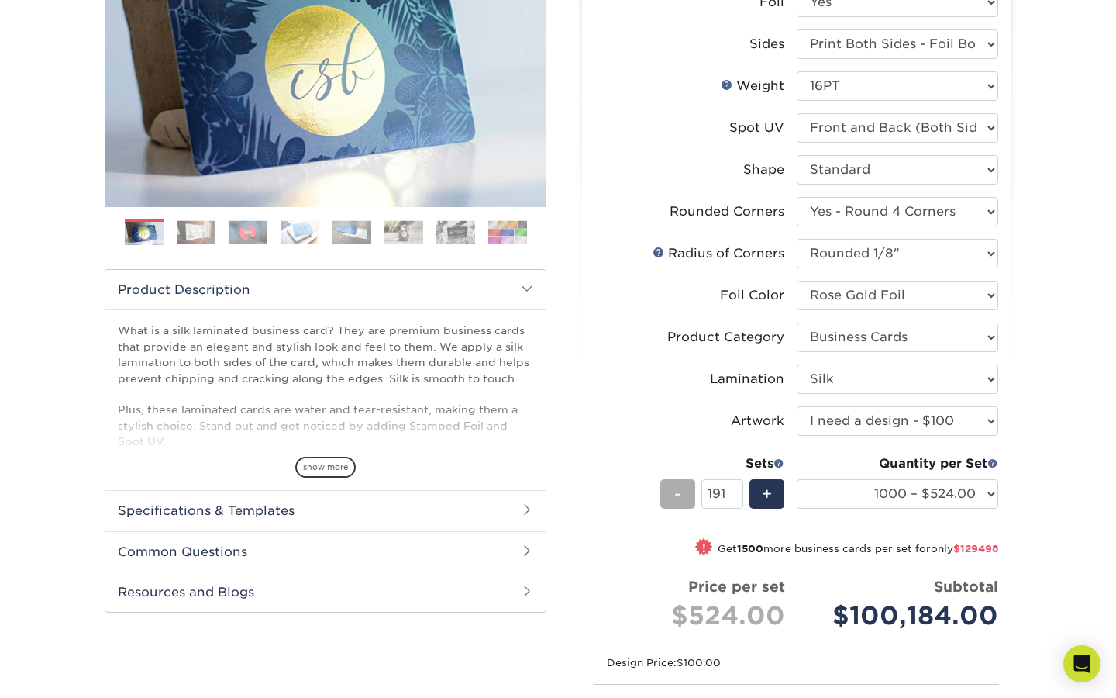
click at [680, 492] on span "-" at bounding box center [677, 493] width 7 height 23
click at [766, 488] on span "+" at bounding box center [767, 493] width 10 height 23
type input "191"
